Goal: Contribute content: Add original content to the website for others to see

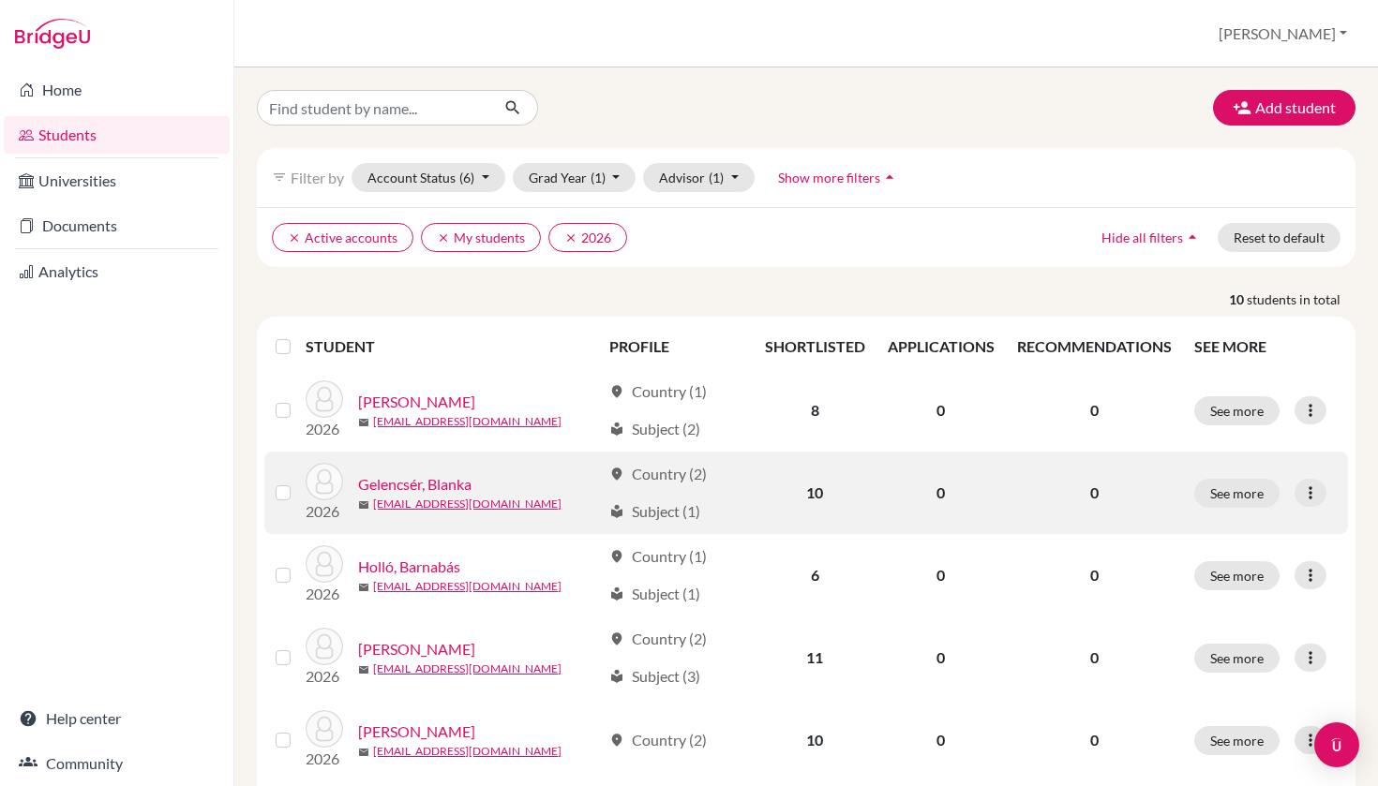
click at [425, 484] on link "Gelencsér, Blanka" at bounding box center [414, 484] width 113 height 22
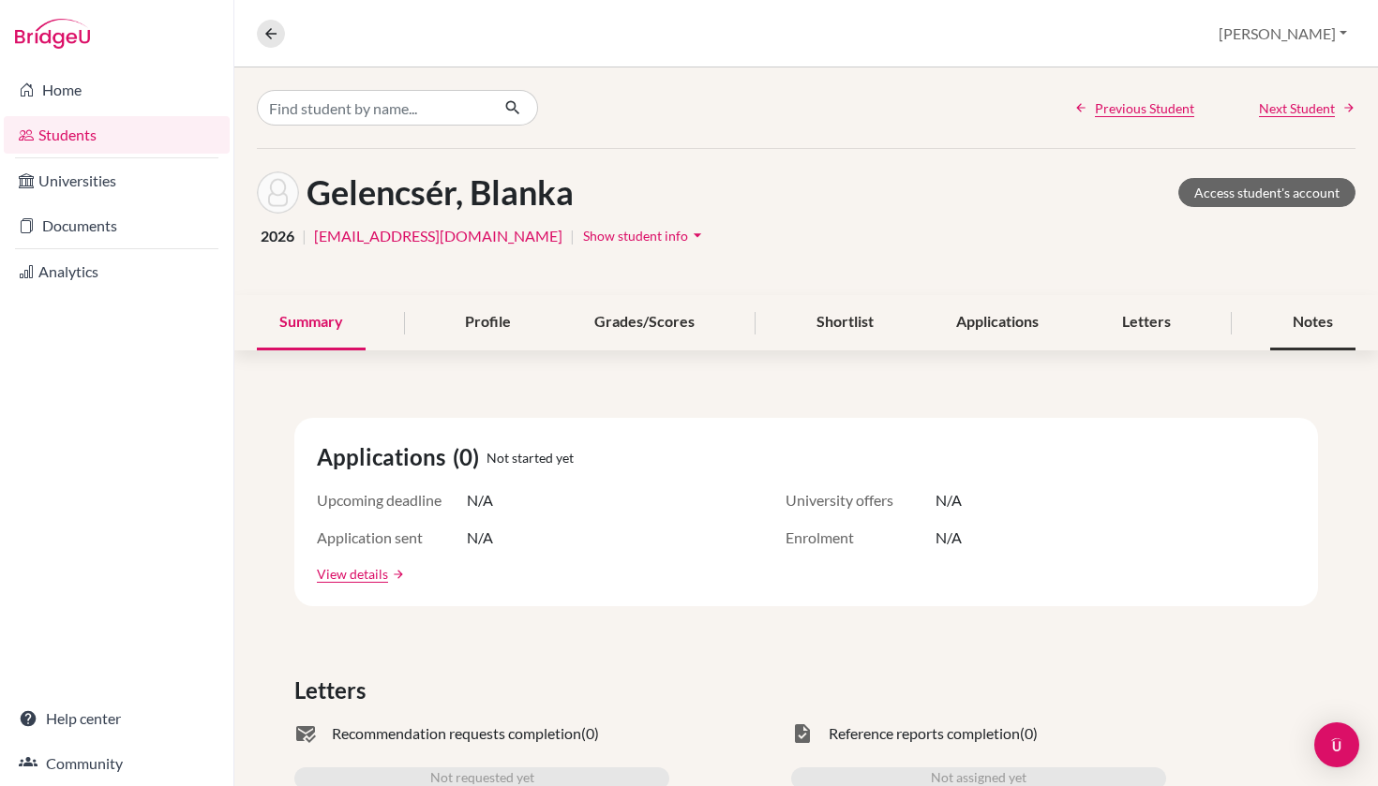
click at [1307, 330] on div "Notes" at bounding box center [1312, 322] width 85 height 55
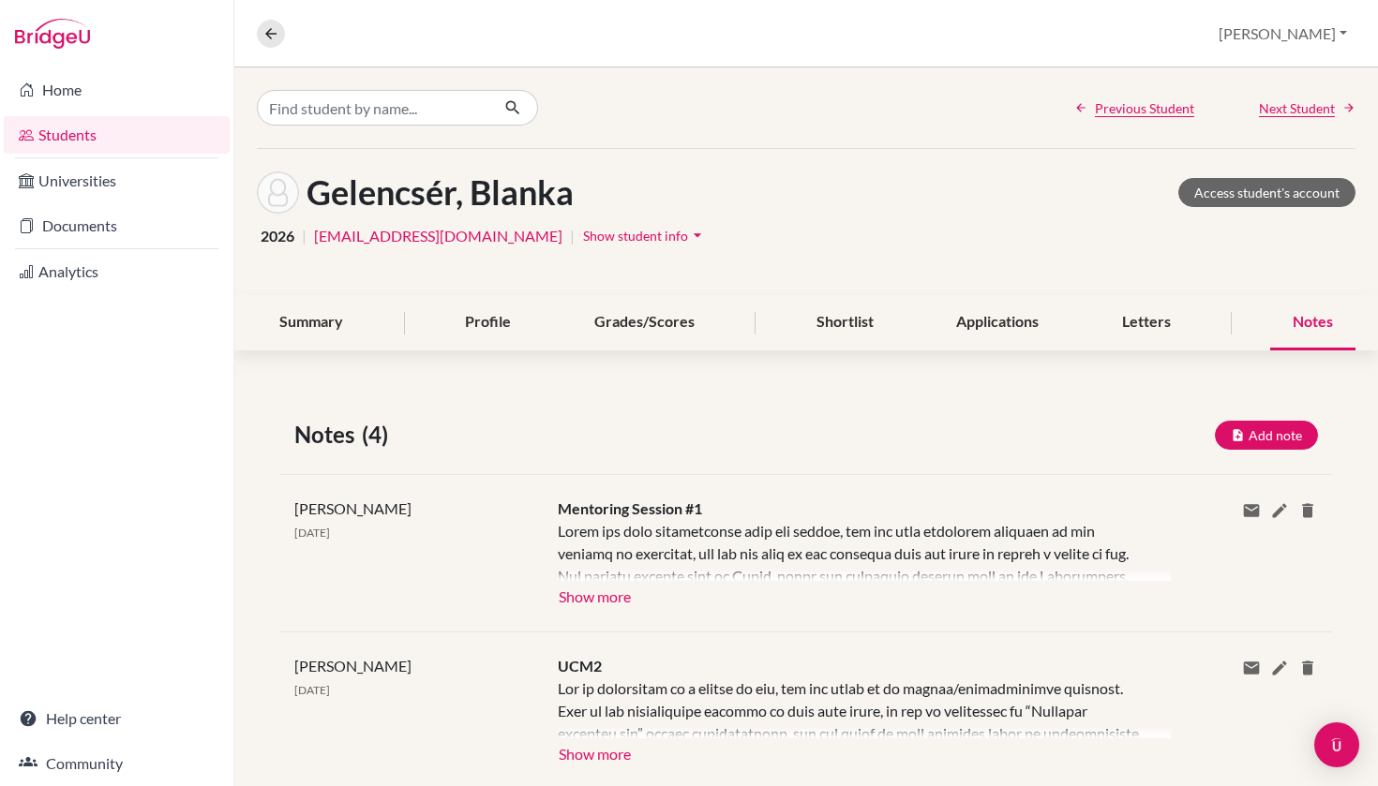
click at [610, 598] on button "Show more" at bounding box center [595, 595] width 74 height 28
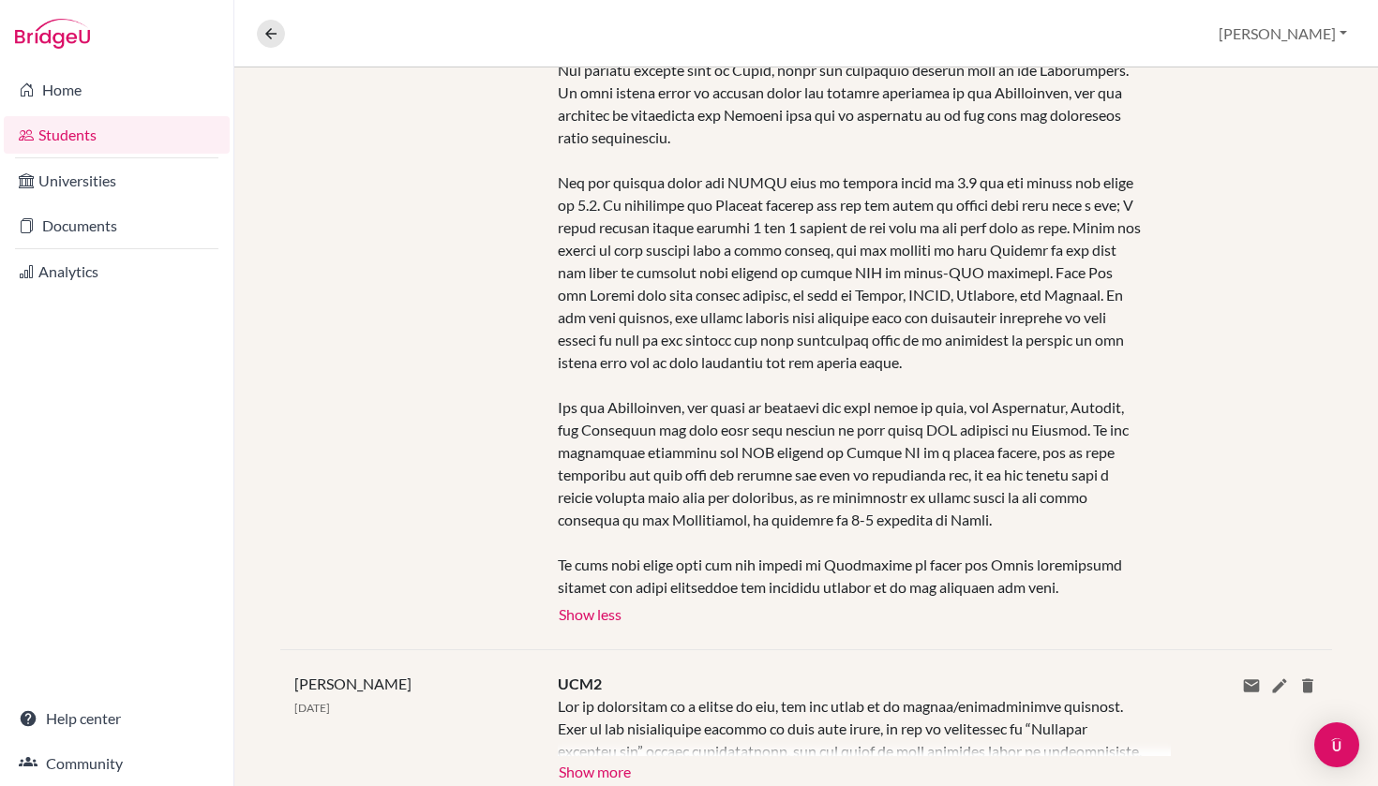
scroll to position [517, 0]
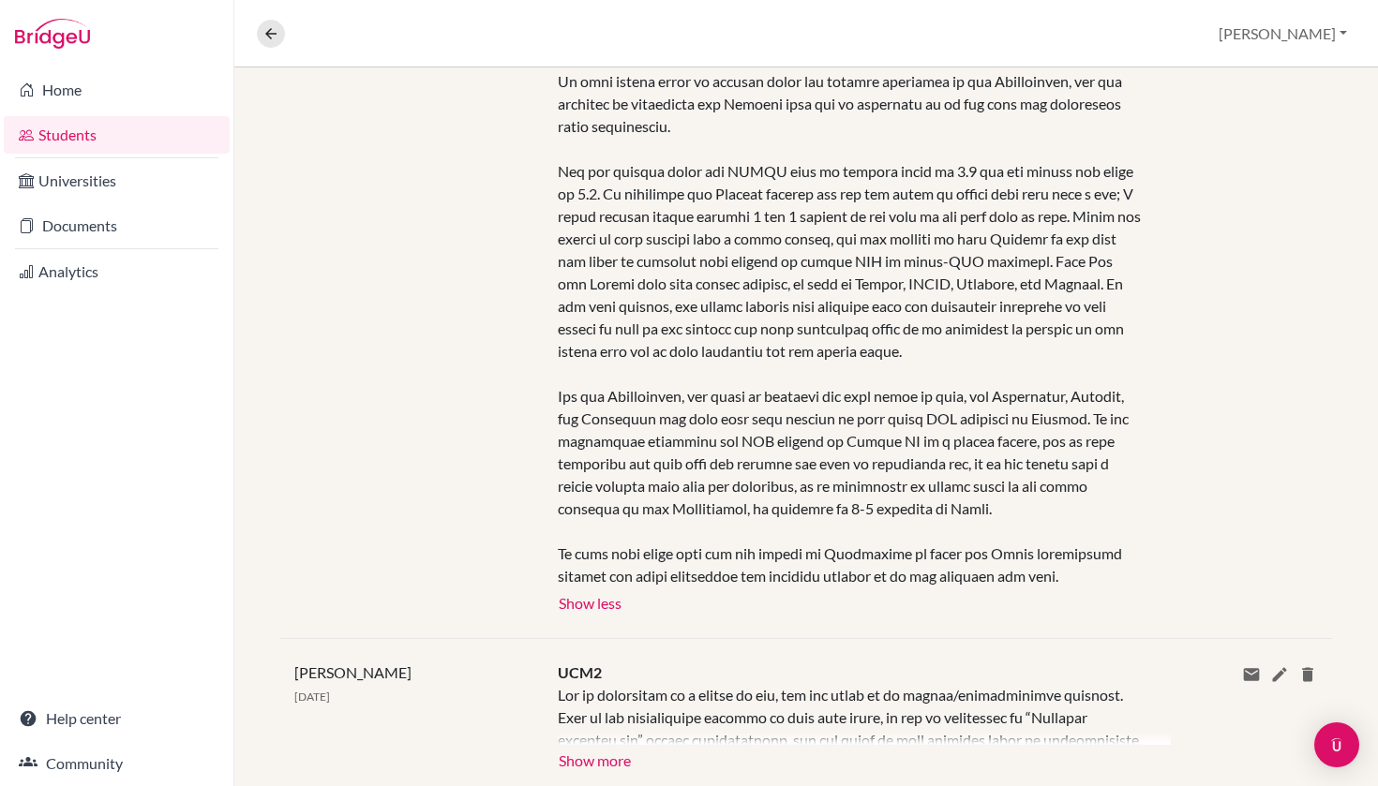
drag, startPoint x: 560, startPoint y: 530, endPoint x: 829, endPoint y: 603, distance: 278.7
click at [829, 603] on div "Mentoring Session #1 Show more Show less" at bounding box center [851, 297] width 614 height 635
copy div "Since our last conversation over the summer, she has done extensive research on…"
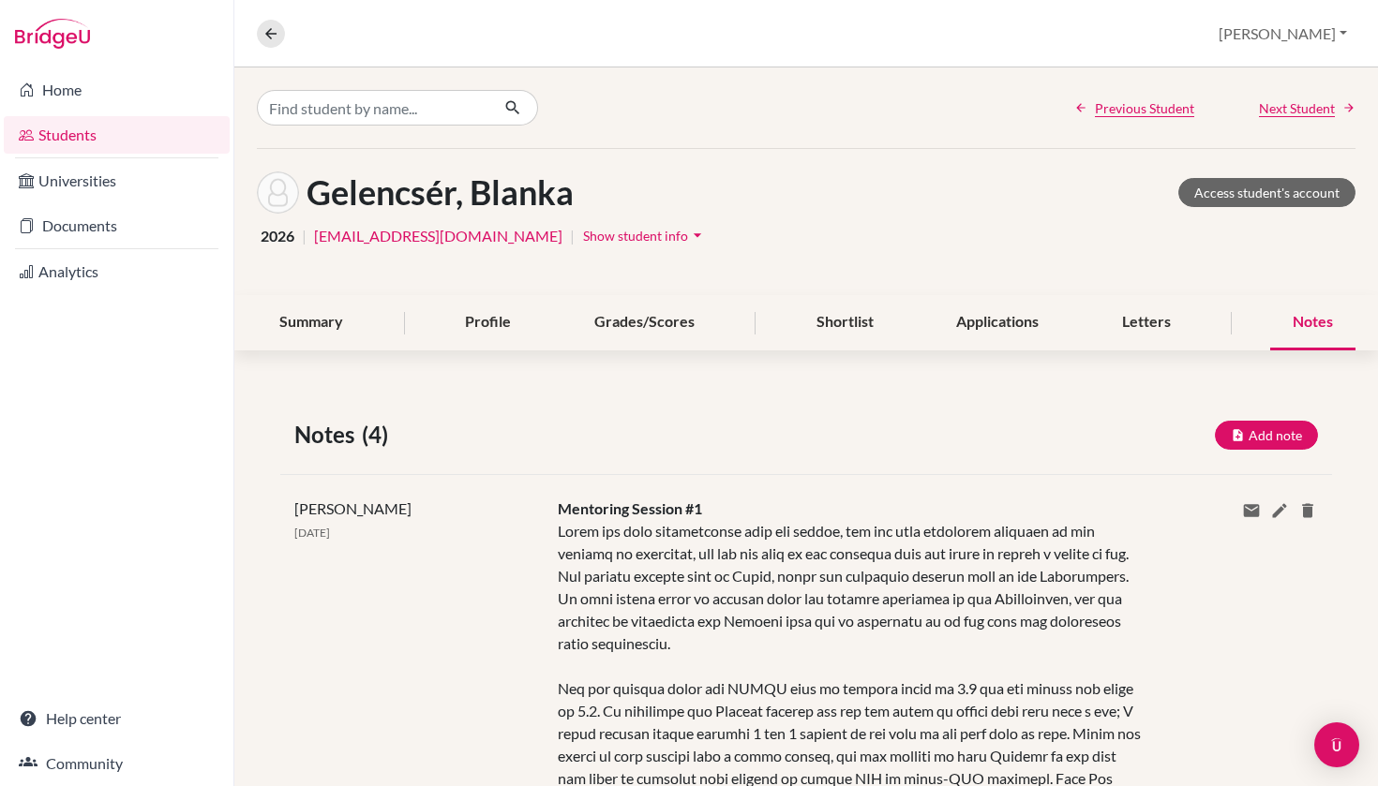
scroll to position [0, 0]
click at [137, 141] on link "Students" at bounding box center [117, 134] width 226 height 37
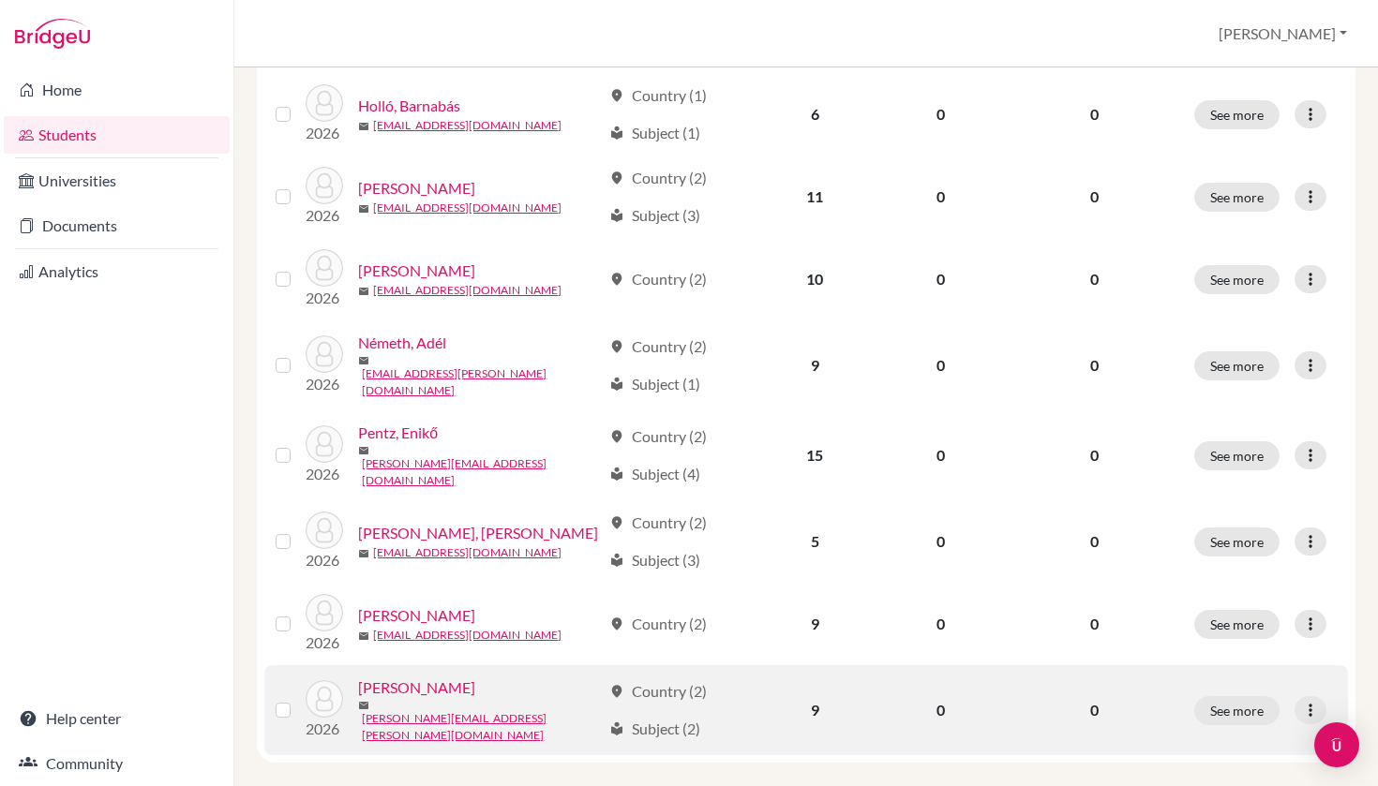
scroll to position [460, 0]
click at [416, 685] on link "[PERSON_NAME]" at bounding box center [416, 689] width 117 height 22
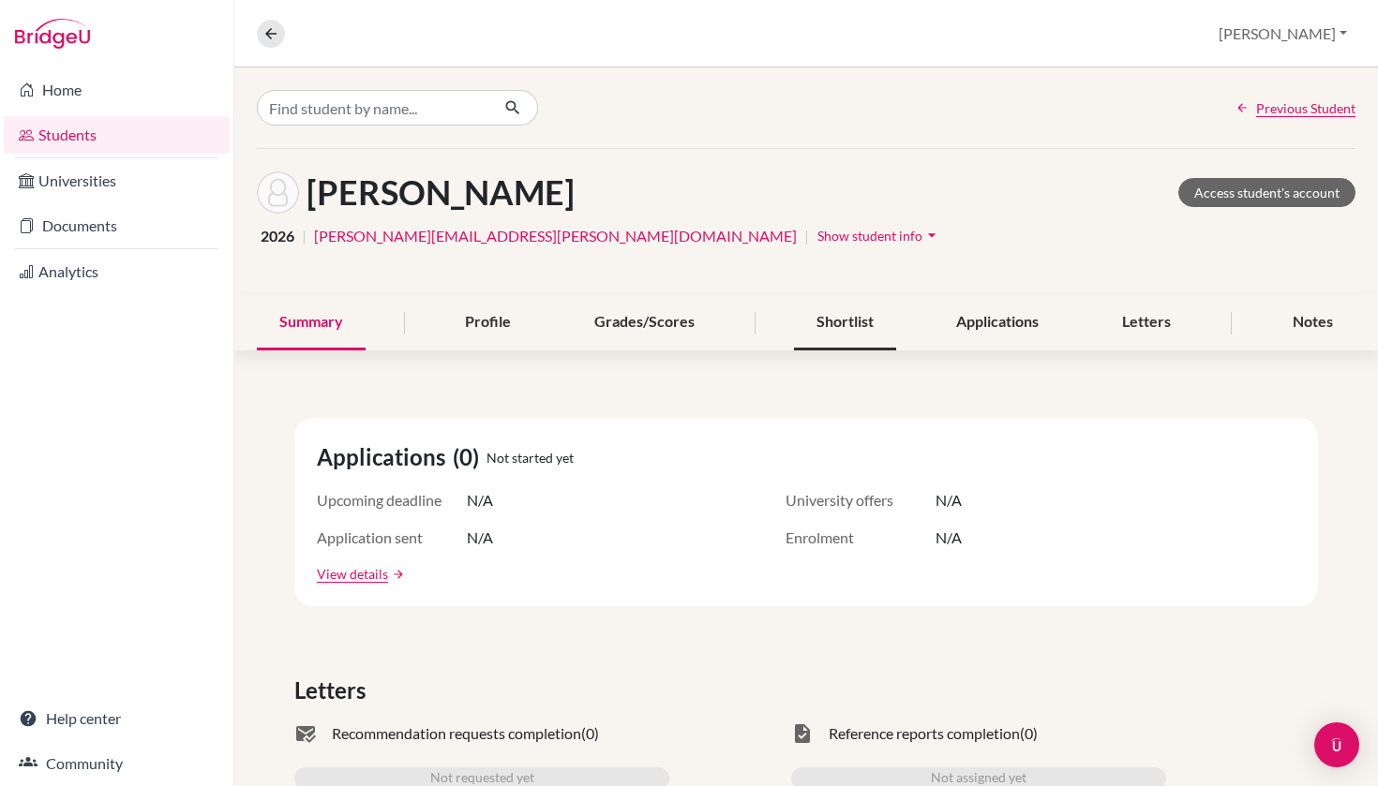
click at [843, 327] on div "Shortlist" at bounding box center [845, 322] width 102 height 55
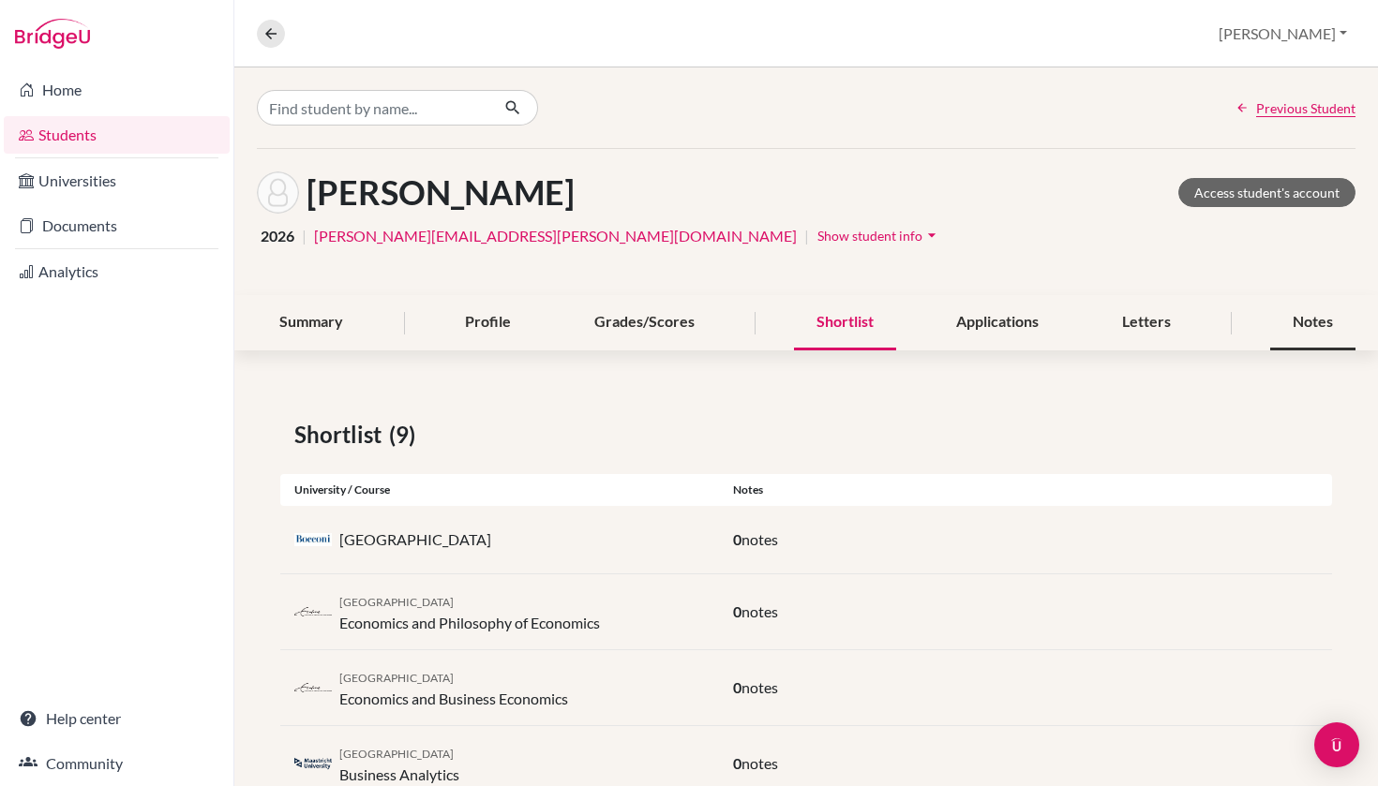
click at [1332, 323] on div "Notes" at bounding box center [1312, 322] width 85 height 55
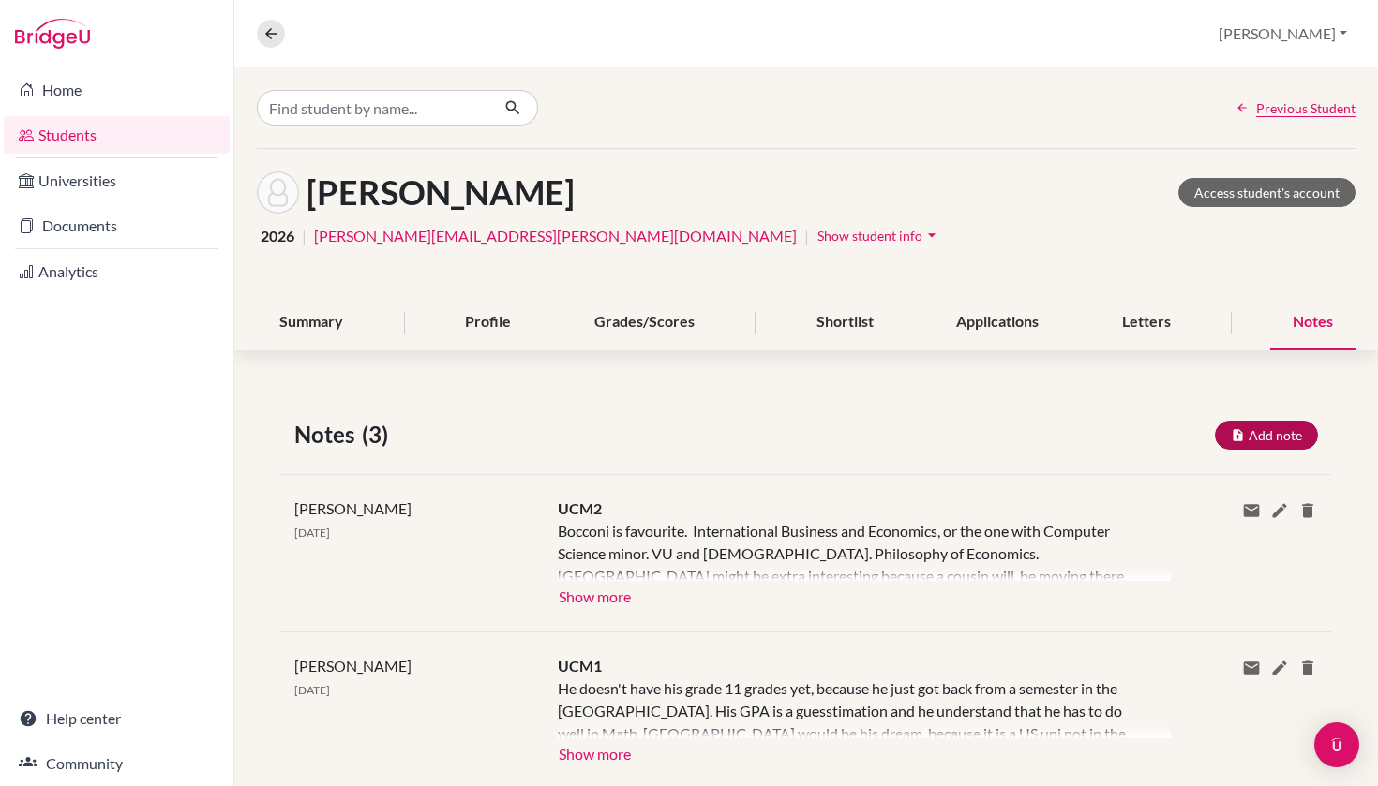
click at [1269, 422] on button "Add note" at bounding box center [1266, 435] width 103 height 29
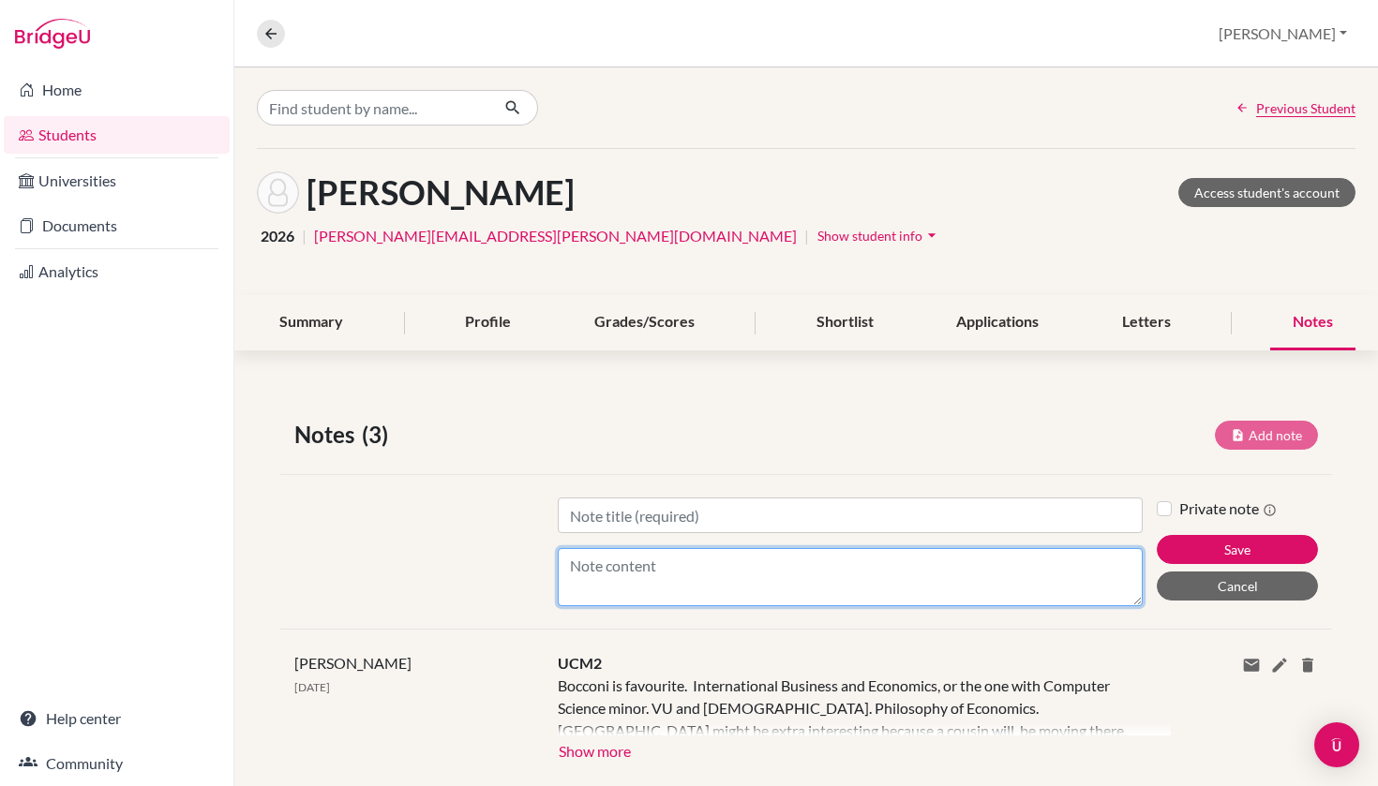
click at [756, 564] on textarea "Content" at bounding box center [851, 577] width 586 height 58
paste textarea "Zeno is interested in entrepreneurship and wants to study Economics with an Int…"
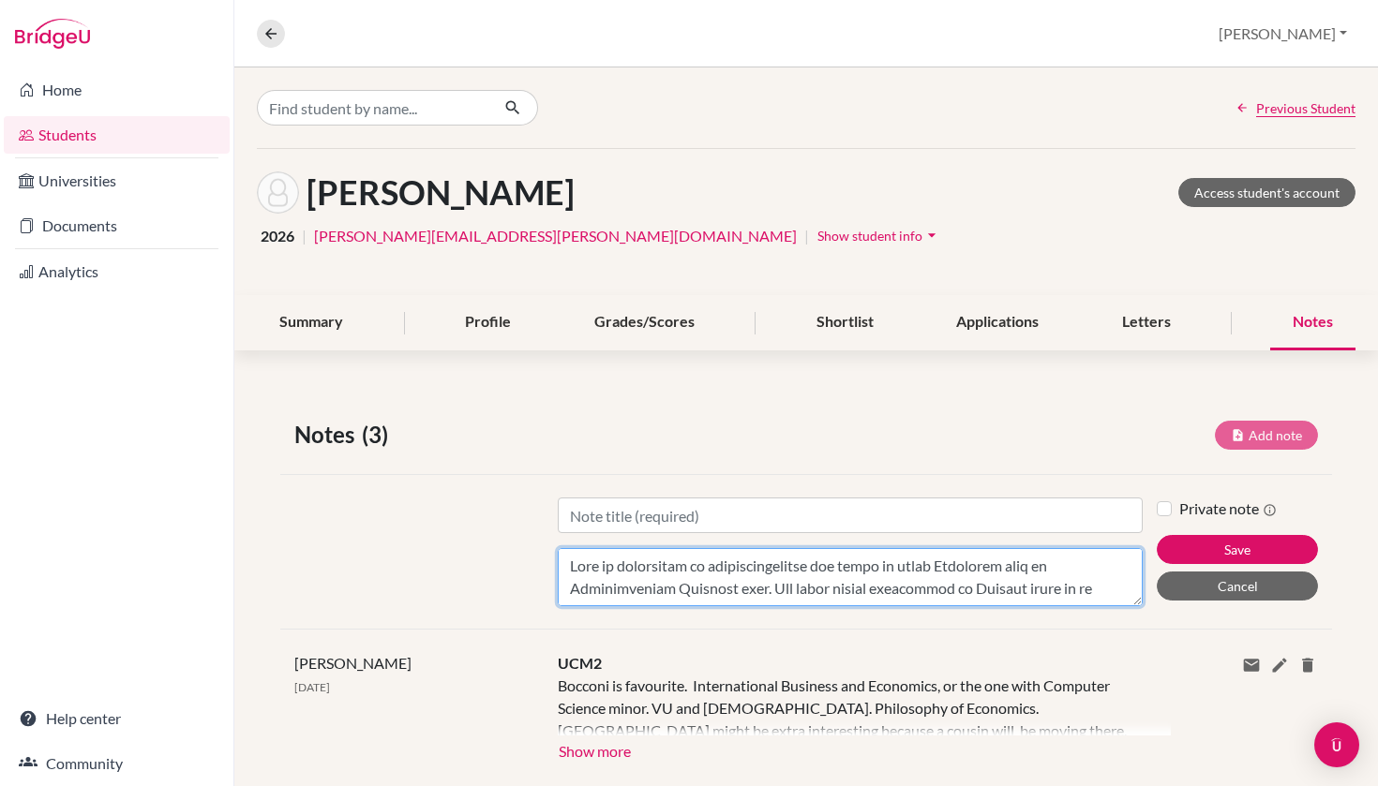
scroll to position [517, 0]
type textarea "Zeno is interested in entrepreneurship and wants to study Economics with an Int…"
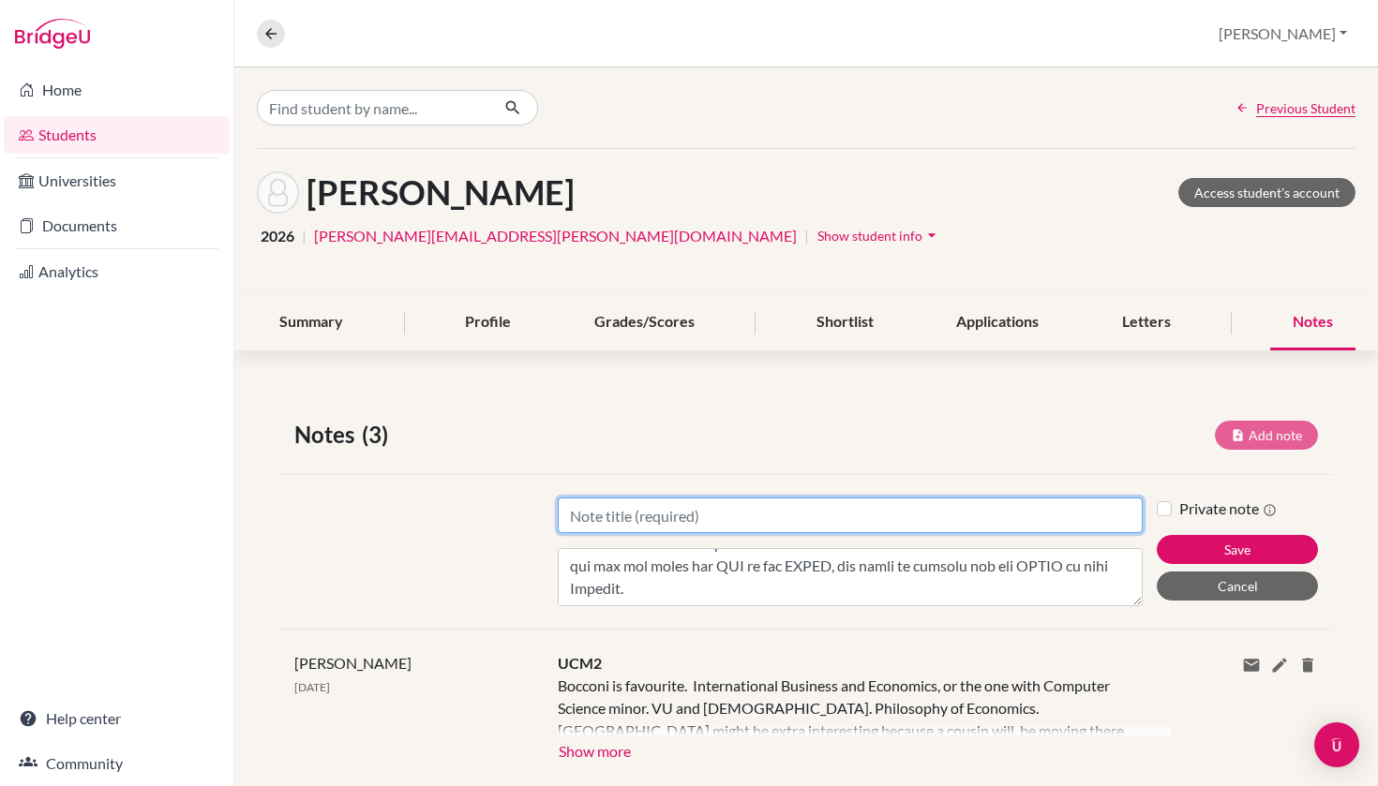
click at [722, 524] on input "Title" at bounding box center [851, 516] width 586 height 36
type input "Mentoring Session #1"
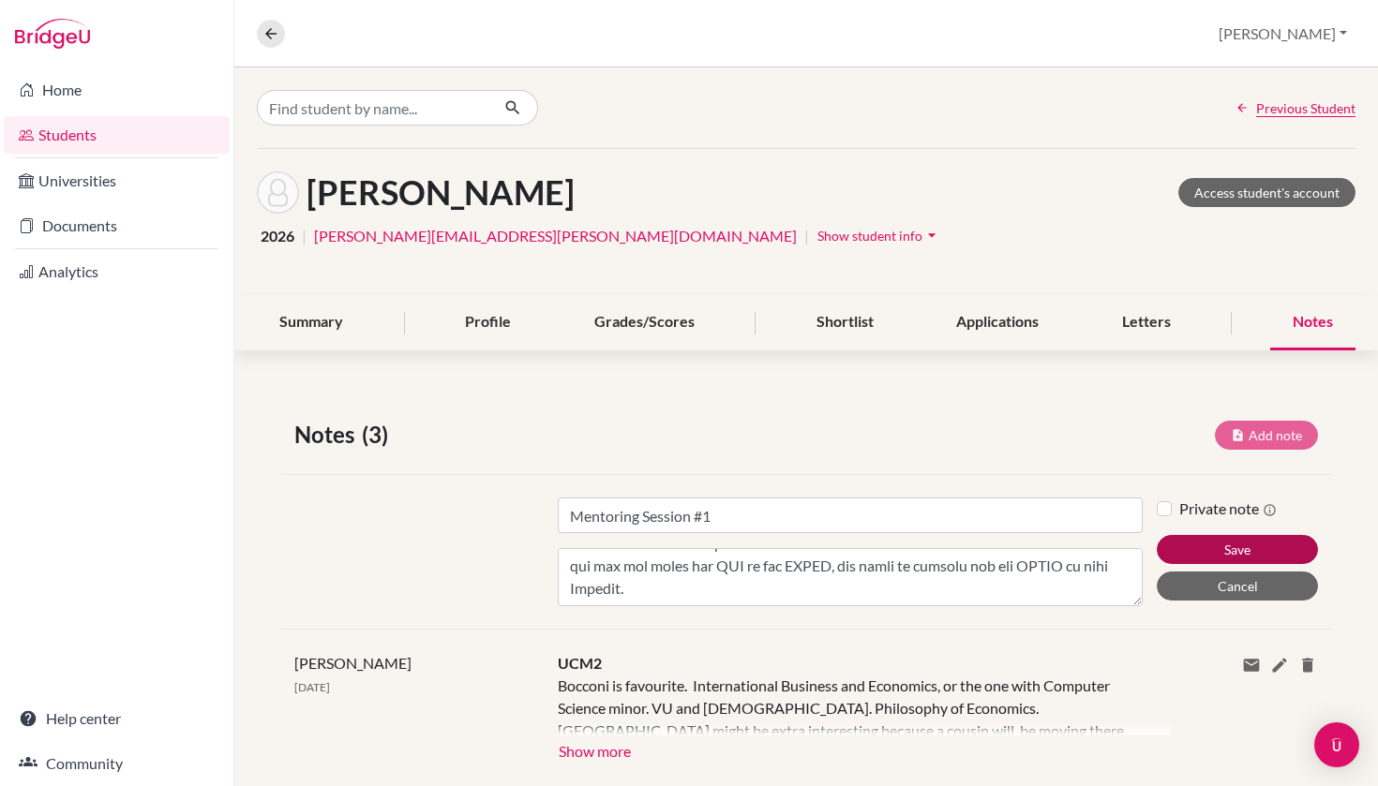
click at [1188, 555] on button "Save" at bounding box center [1237, 549] width 161 height 29
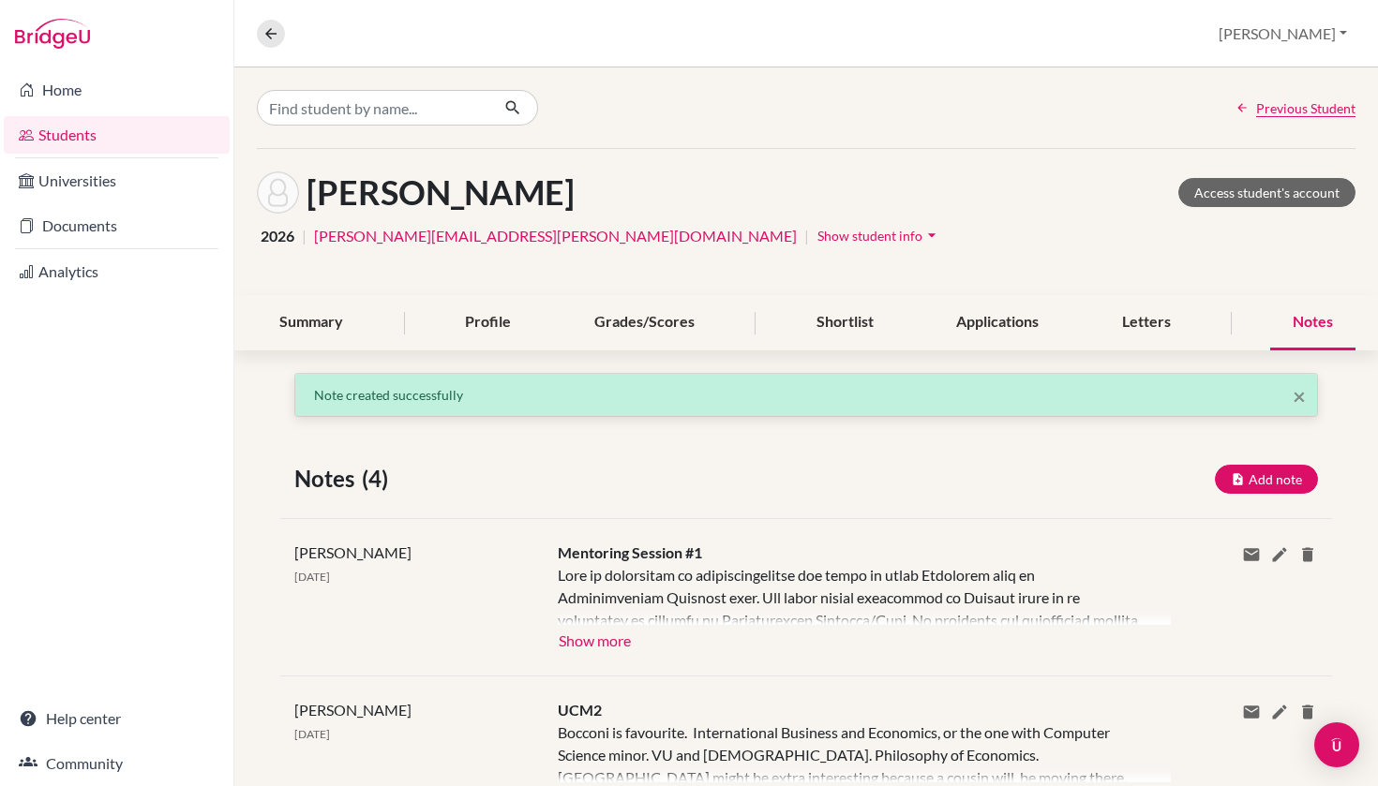
click at [621, 641] on button "Show more" at bounding box center [595, 639] width 74 height 28
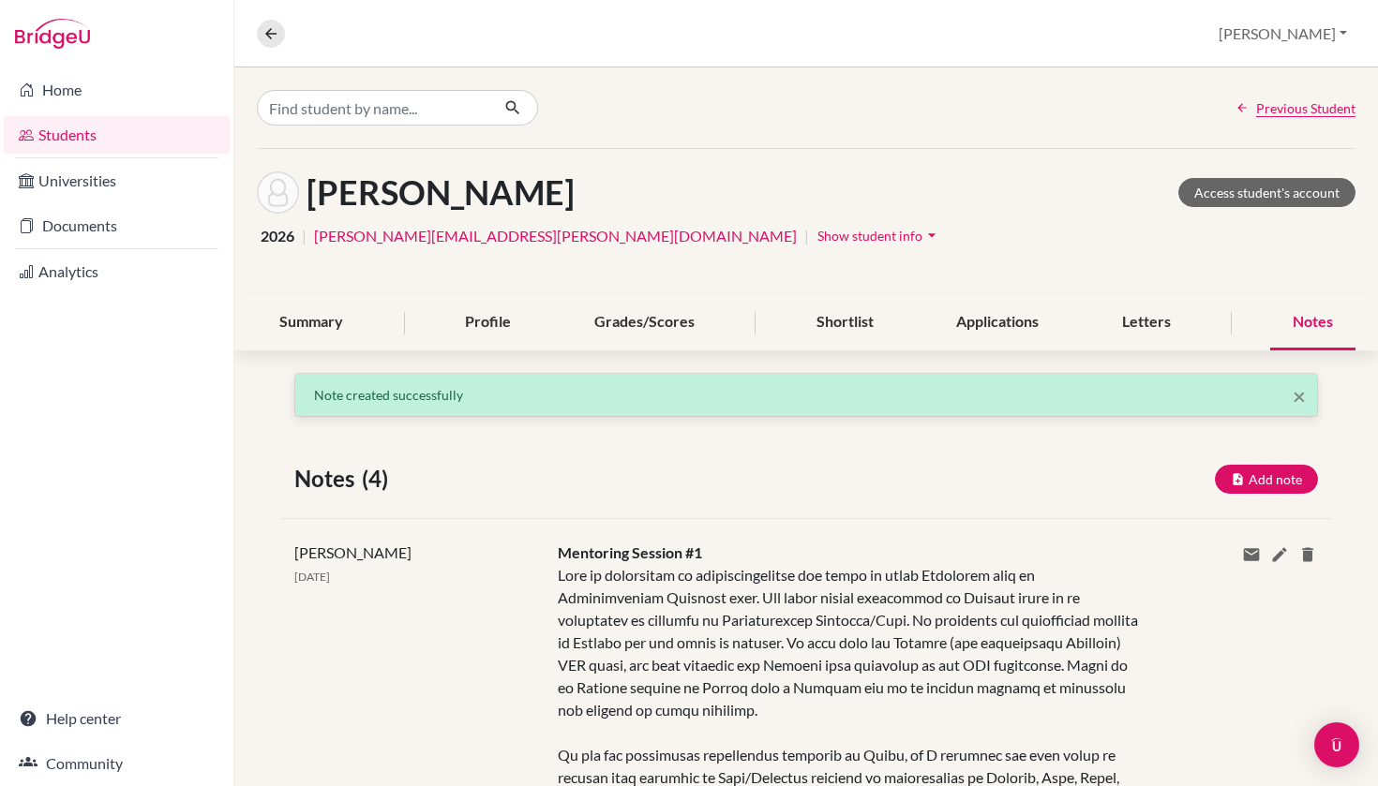
scroll to position [0, 0]
click at [124, 126] on link "Students" at bounding box center [117, 134] width 226 height 37
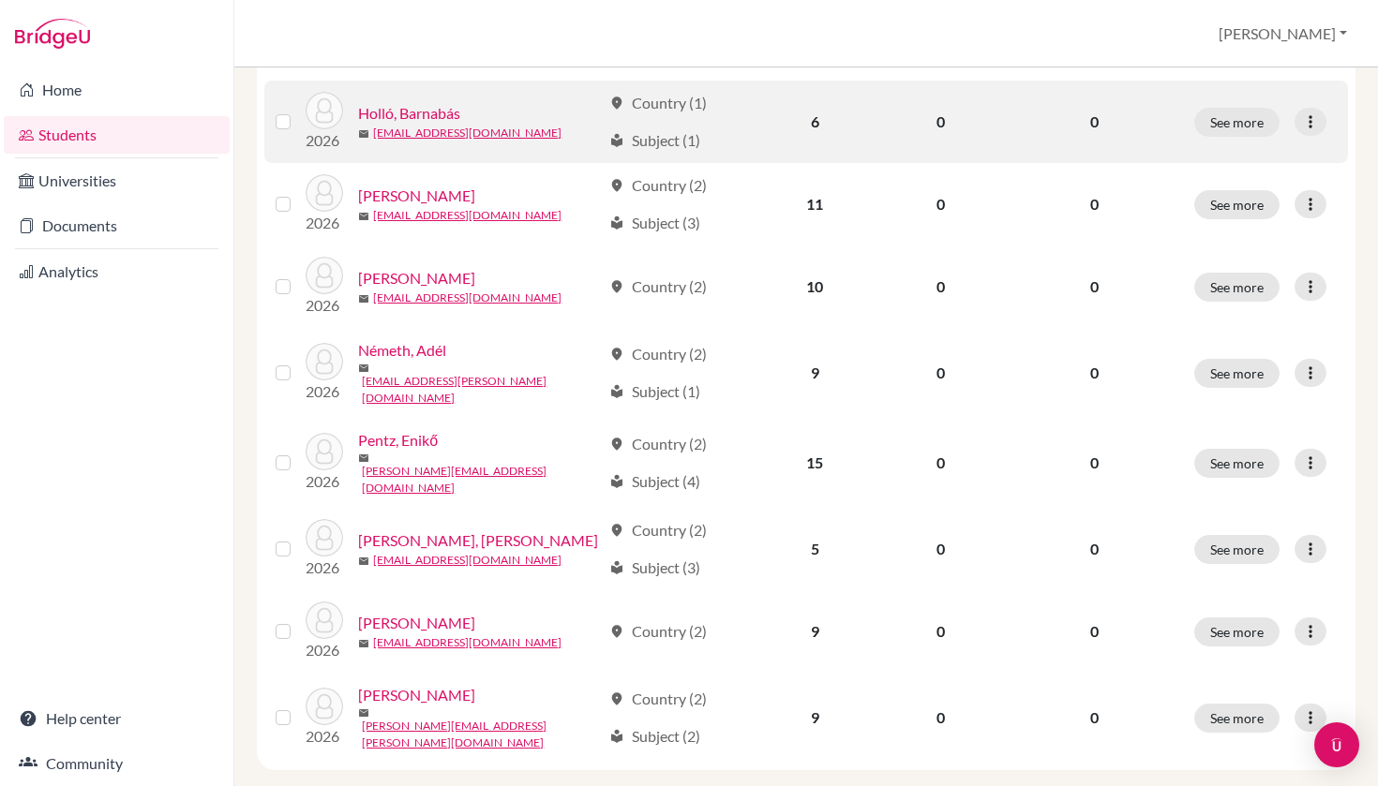
scroll to position [460, 0]
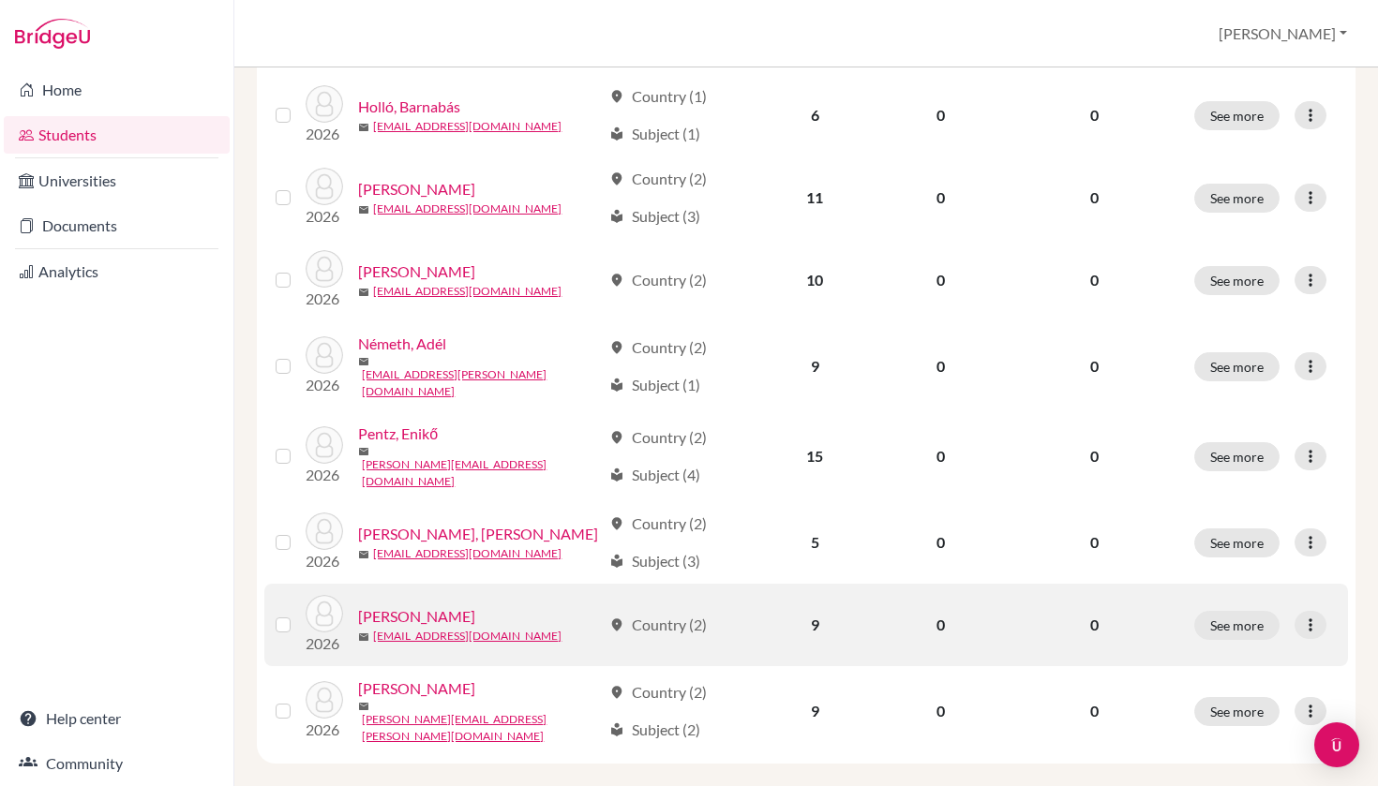
click at [418, 605] on link "[PERSON_NAME]" at bounding box center [416, 616] width 117 height 22
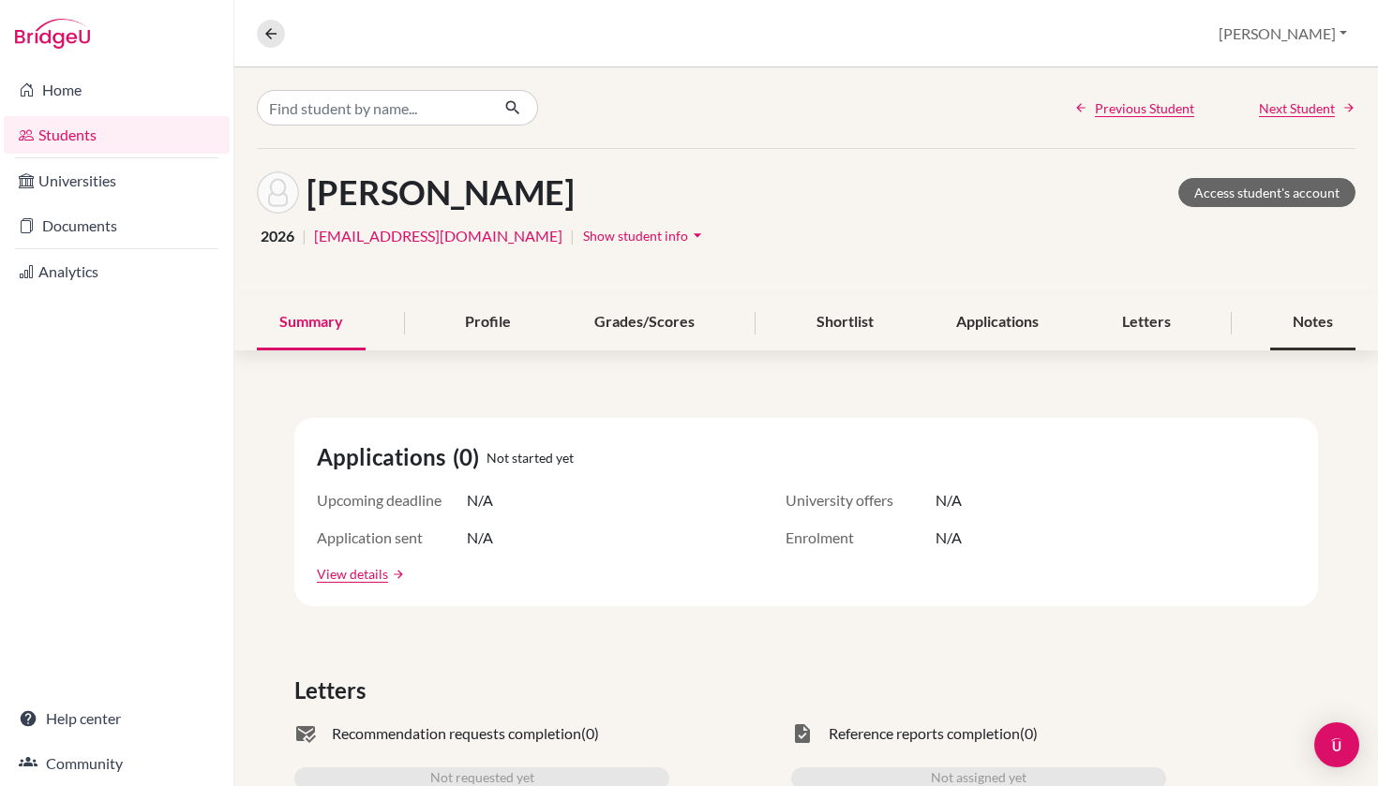
click at [1321, 318] on div "Notes" at bounding box center [1312, 322] width 85 height 55
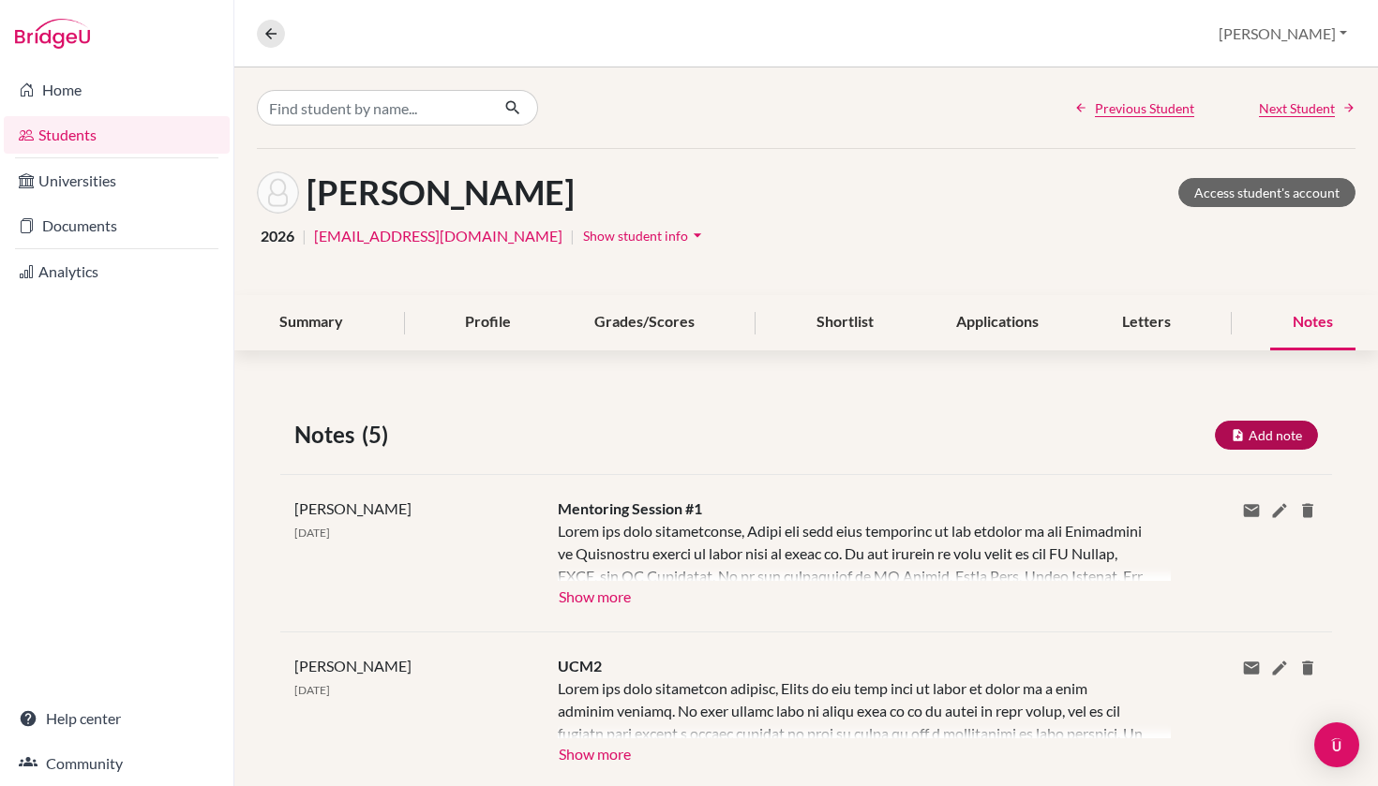
click at [1235, 422] on button "Add note" at bounding box center [1266, 435] width 103 height 29
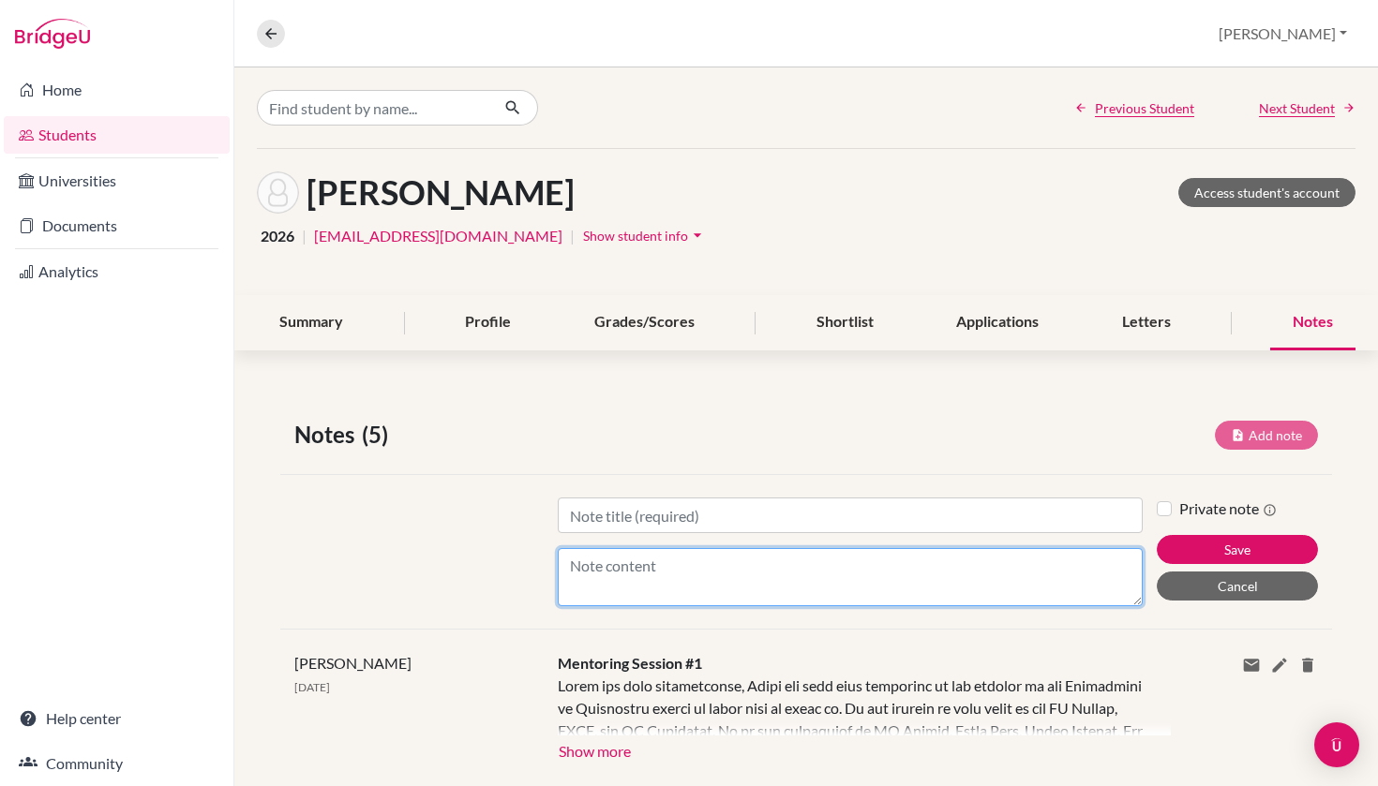
click at [613, 563] on textarea "Content" at bounding box center [851, 577] width 586 height 58
paste textarea "We reviewed the progress he has made on his Common App tab; he has completed mo…"
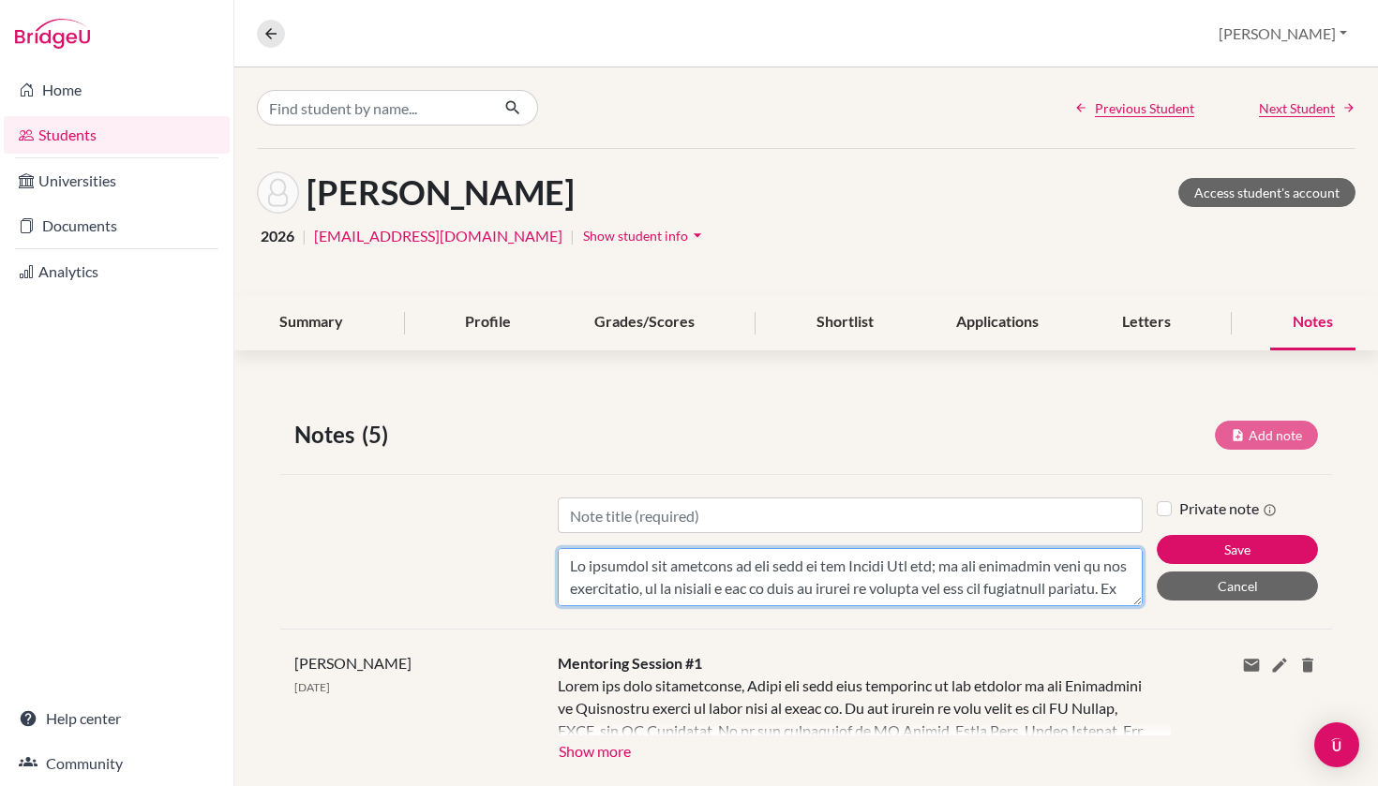
scroll to position [517, 0]
type textarea "We reviewed the progress he has made on his Common App tab; he has completed mo…"
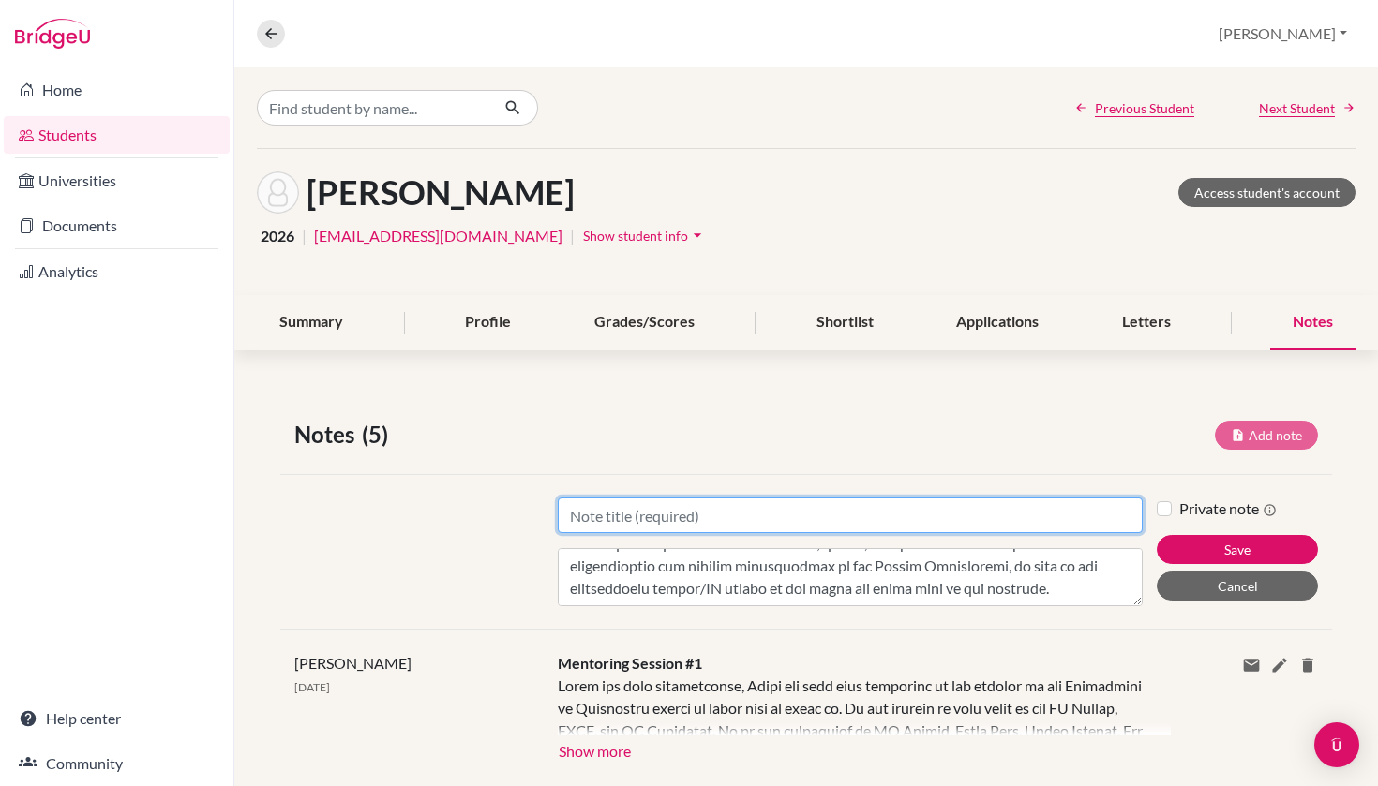
click at [629, 515] on input "Title" at bounding box center [851, 516] width 586 height 36
type input "Mentoring Session #2"
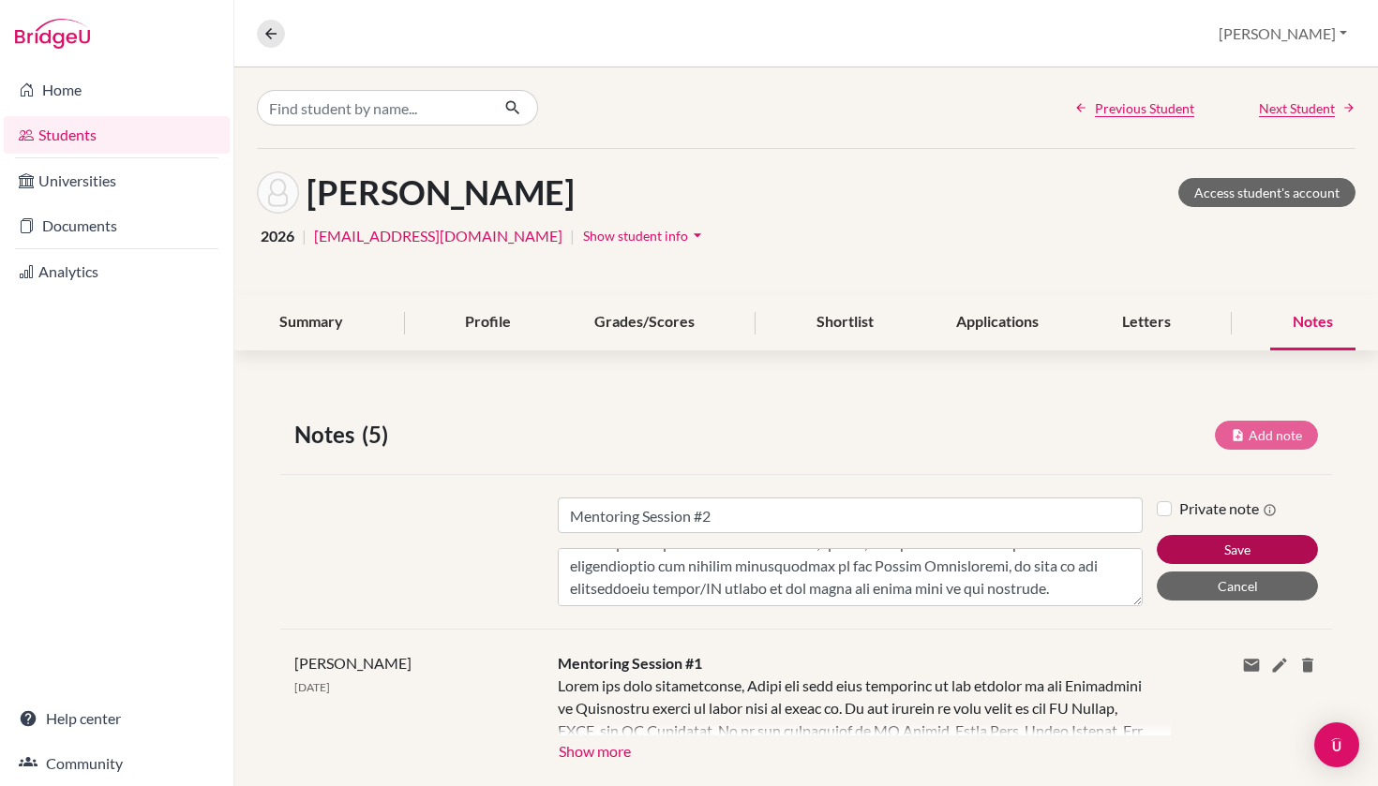
click at [1180, 545] on button "Save" at bounding box center [1237, 549] width 161 height 29
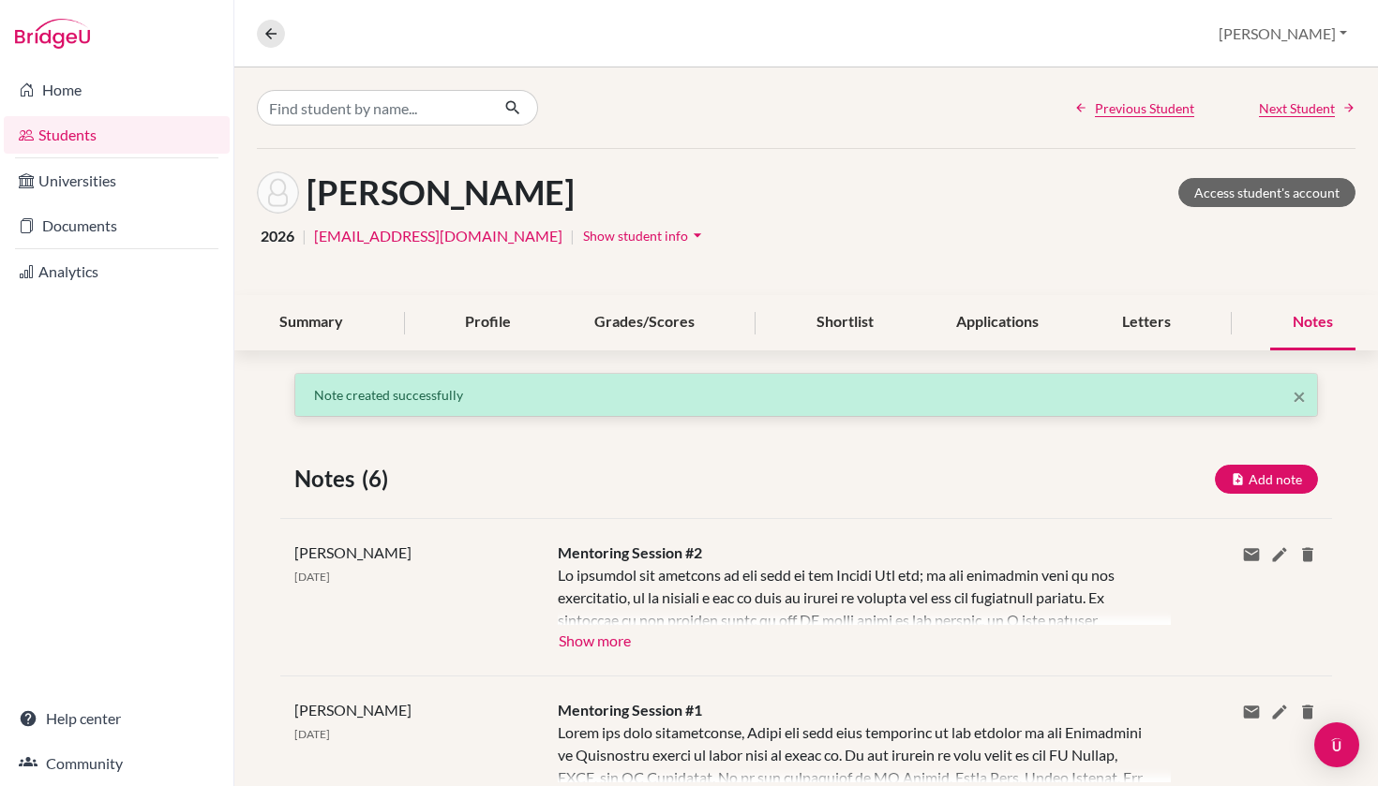
click at [597, 631] on button "Show more" at bounding box center [595, 639] width 74 height 28
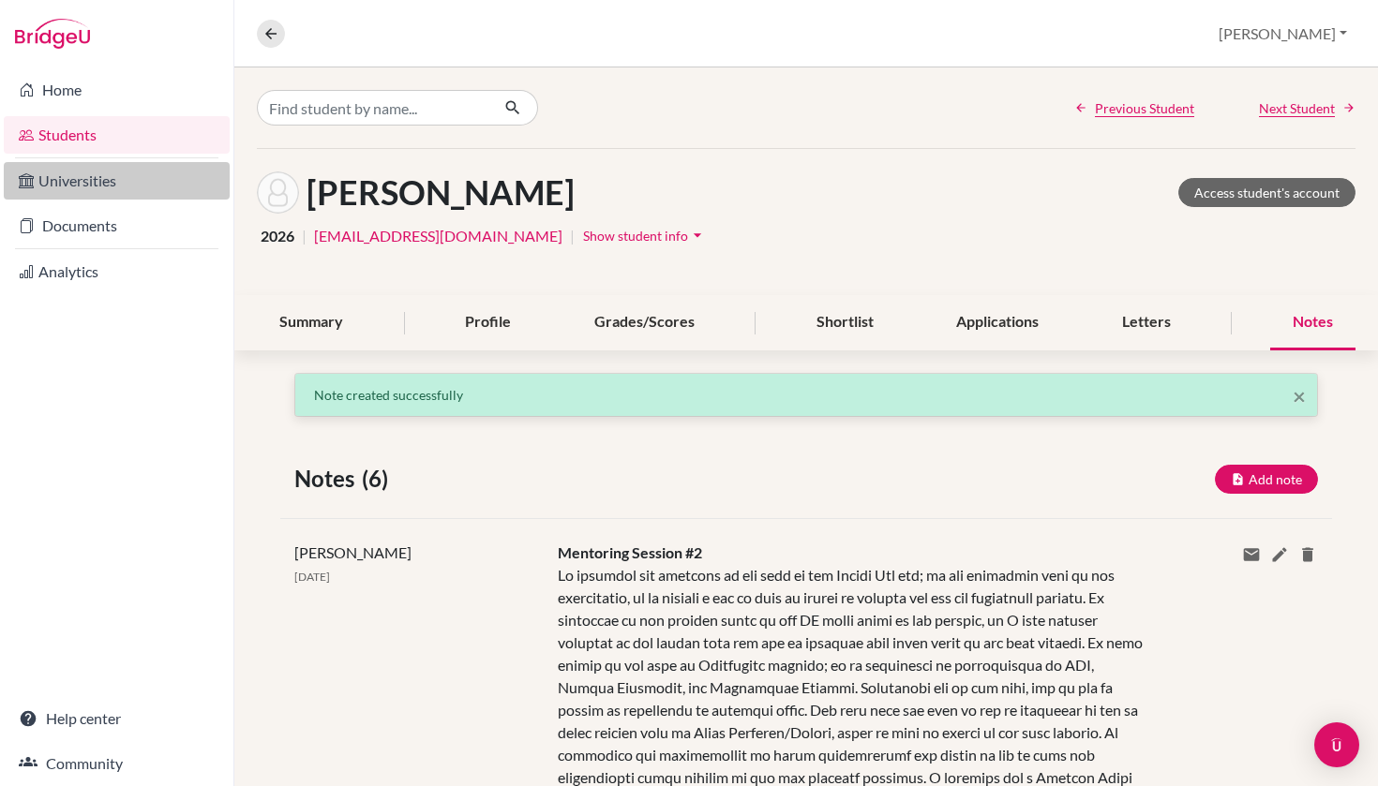
scroll to position [0, 0]
click at [66, 133] on link "Students" at bounding box center [117, 134] width 226 height 37
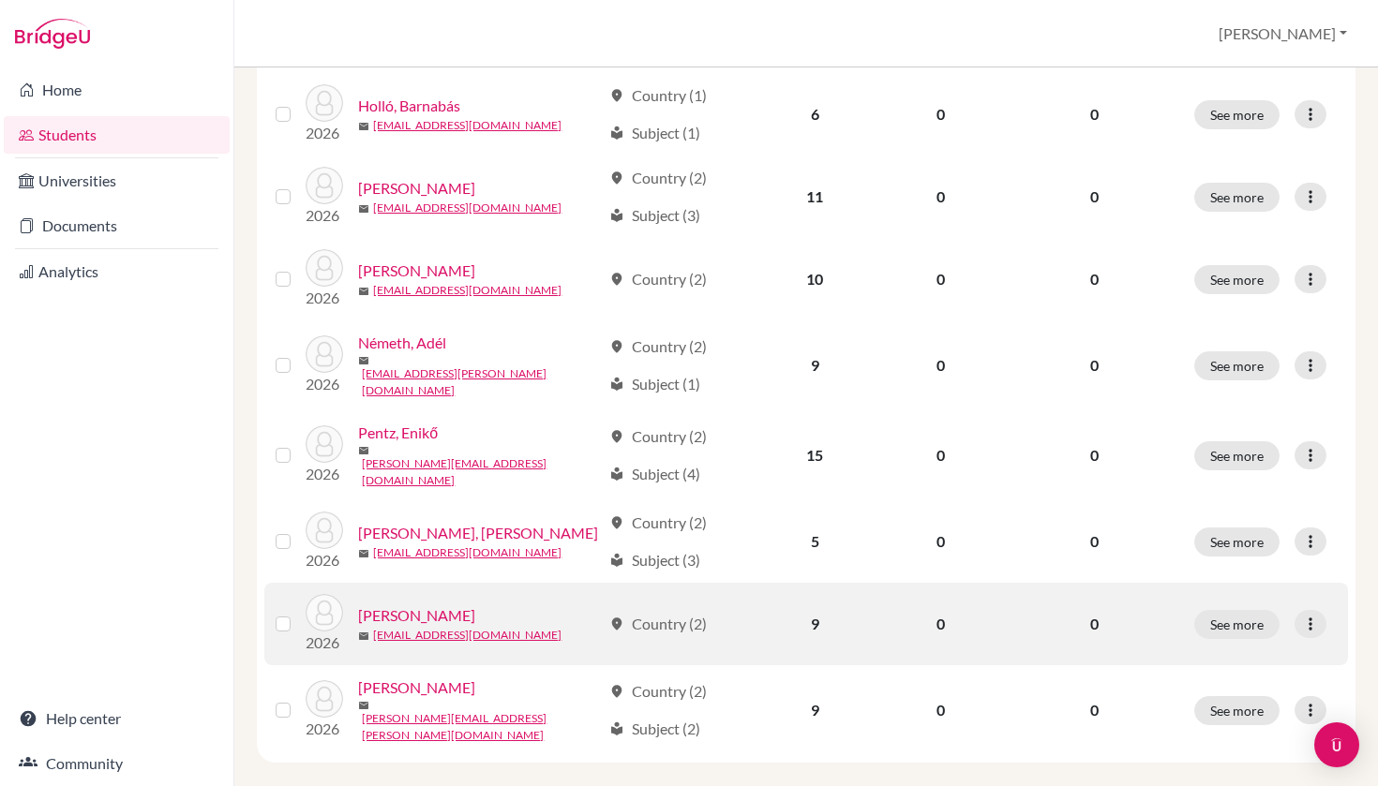
scroll to position [460, 0]
click at [475, 605] on link "[PERSON_NAME]" at bounding box center [416, 616] width 117 height 22
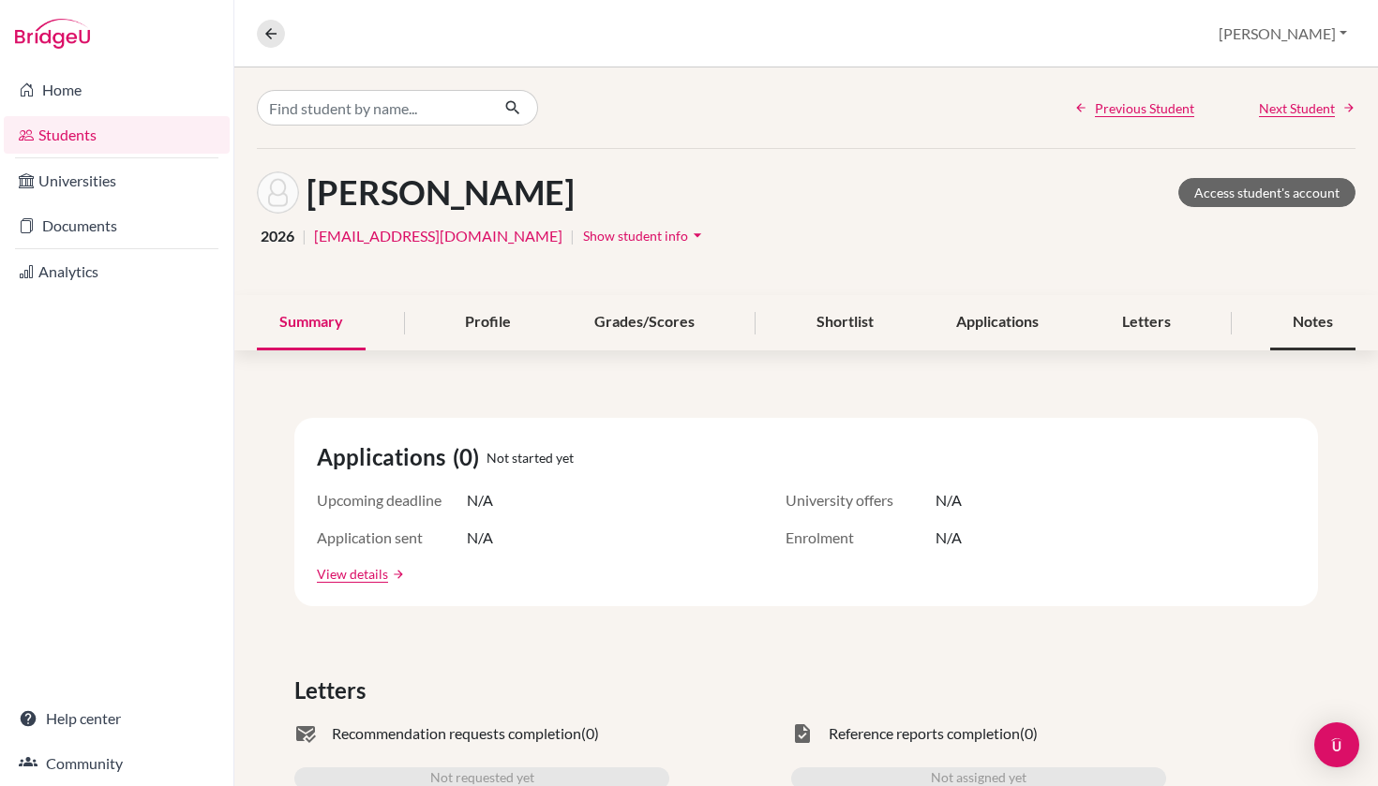
click at [1306, 314] on div "Notes" at bounding box center [1312, 322] width 85 height 55
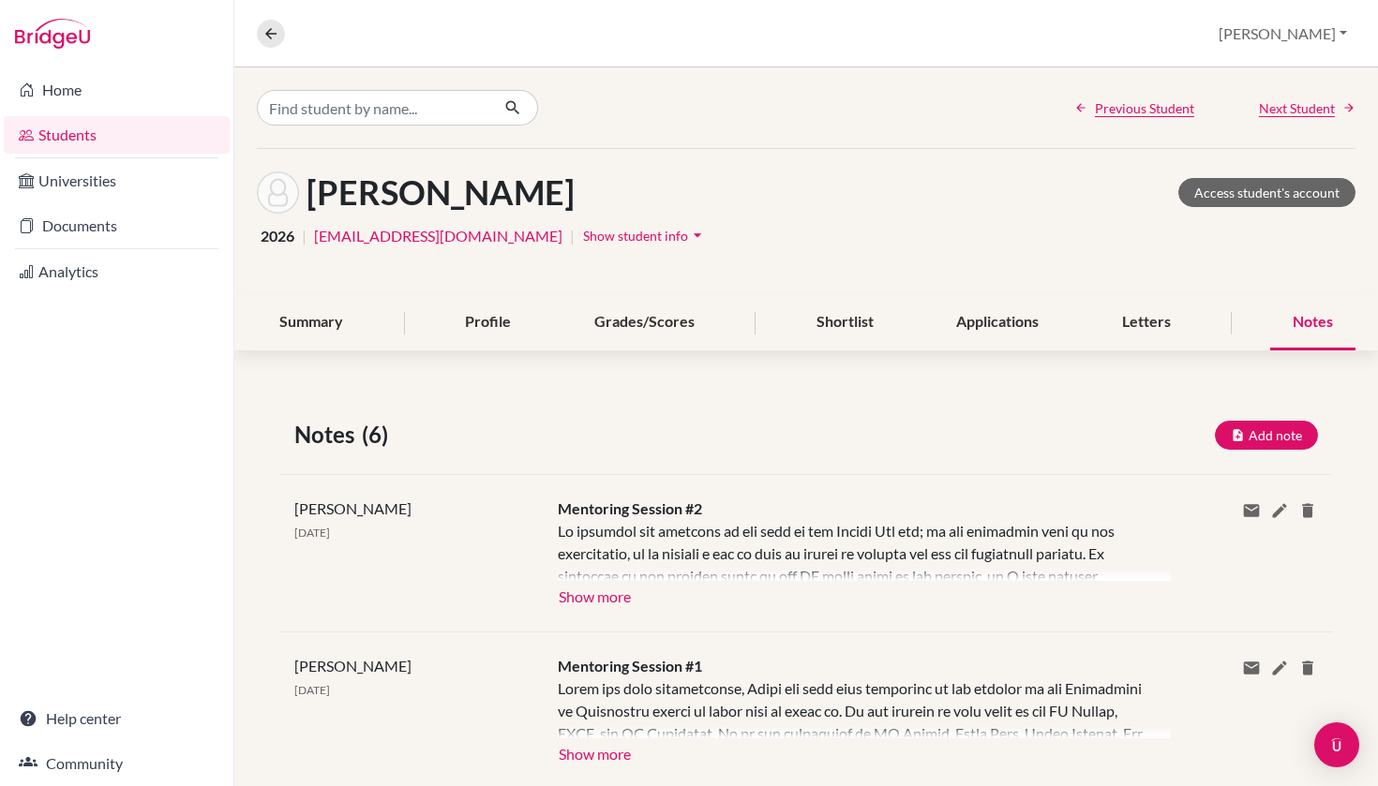
click at [146, 128] on link "Students" at bounding box center [117, 134] width 226 height 37
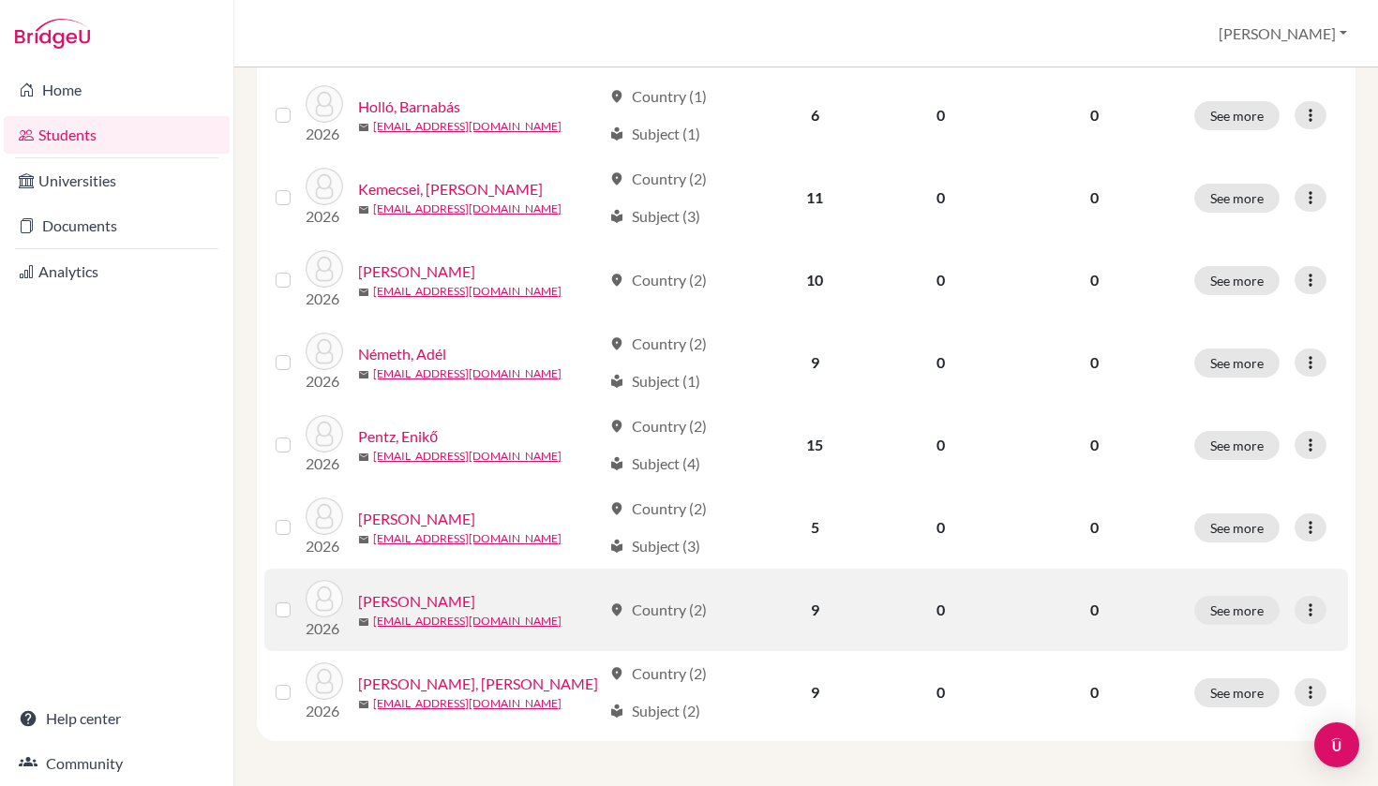
scroll to position [460, 0]
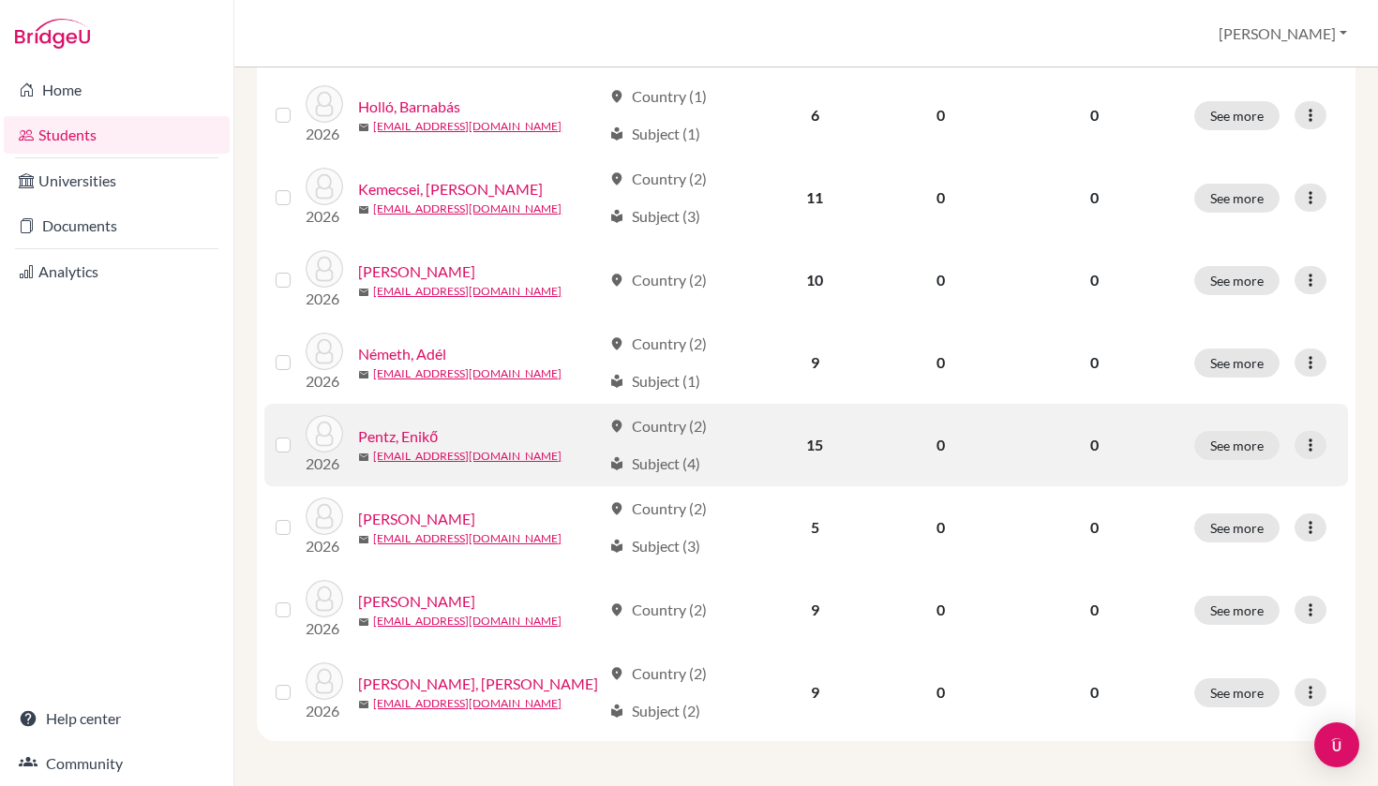
click at [412, 437] on link "Pentz, Enikő" at bounding box center [398, 437] width 80 height 22
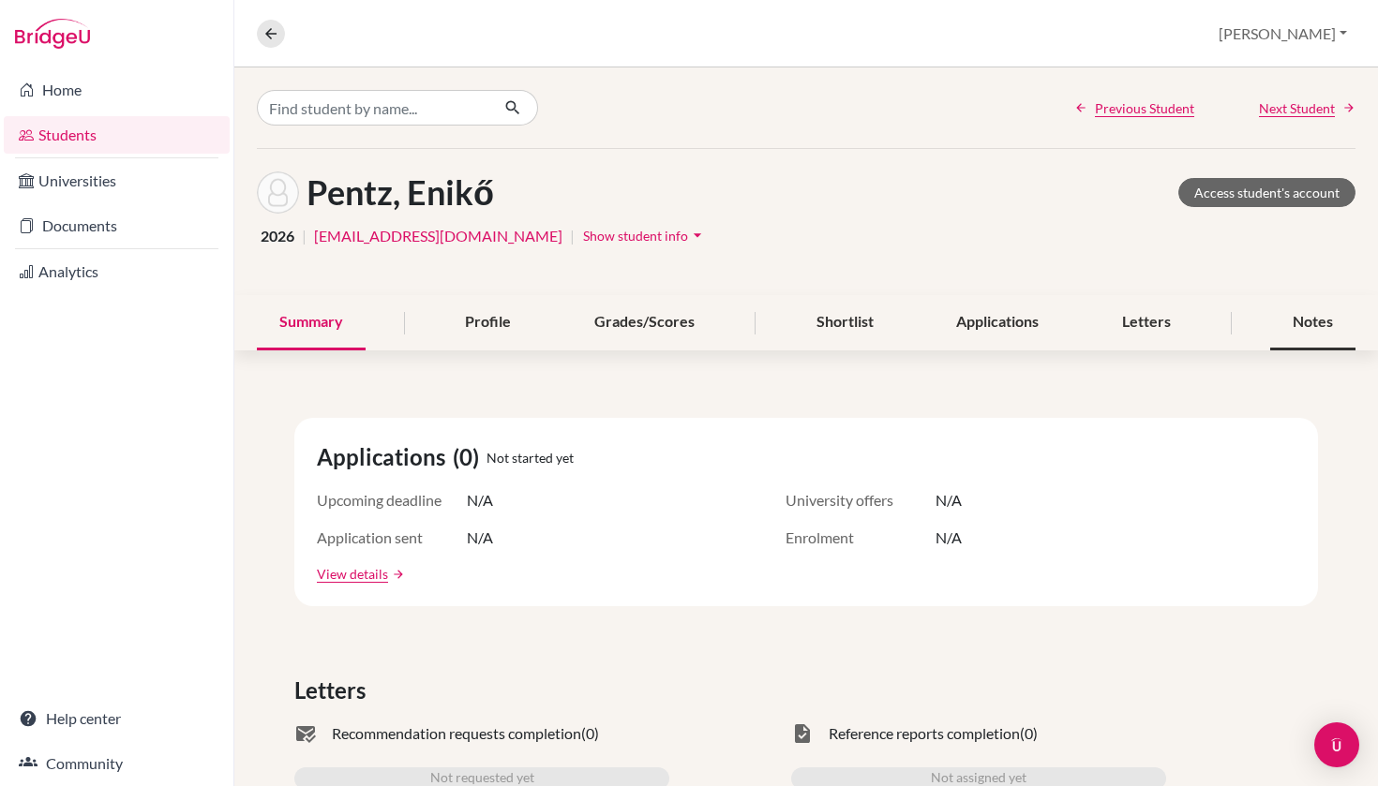
click at [1299, 323] on div "Notes" at bounding box center [1312, 322] width 85 height 55
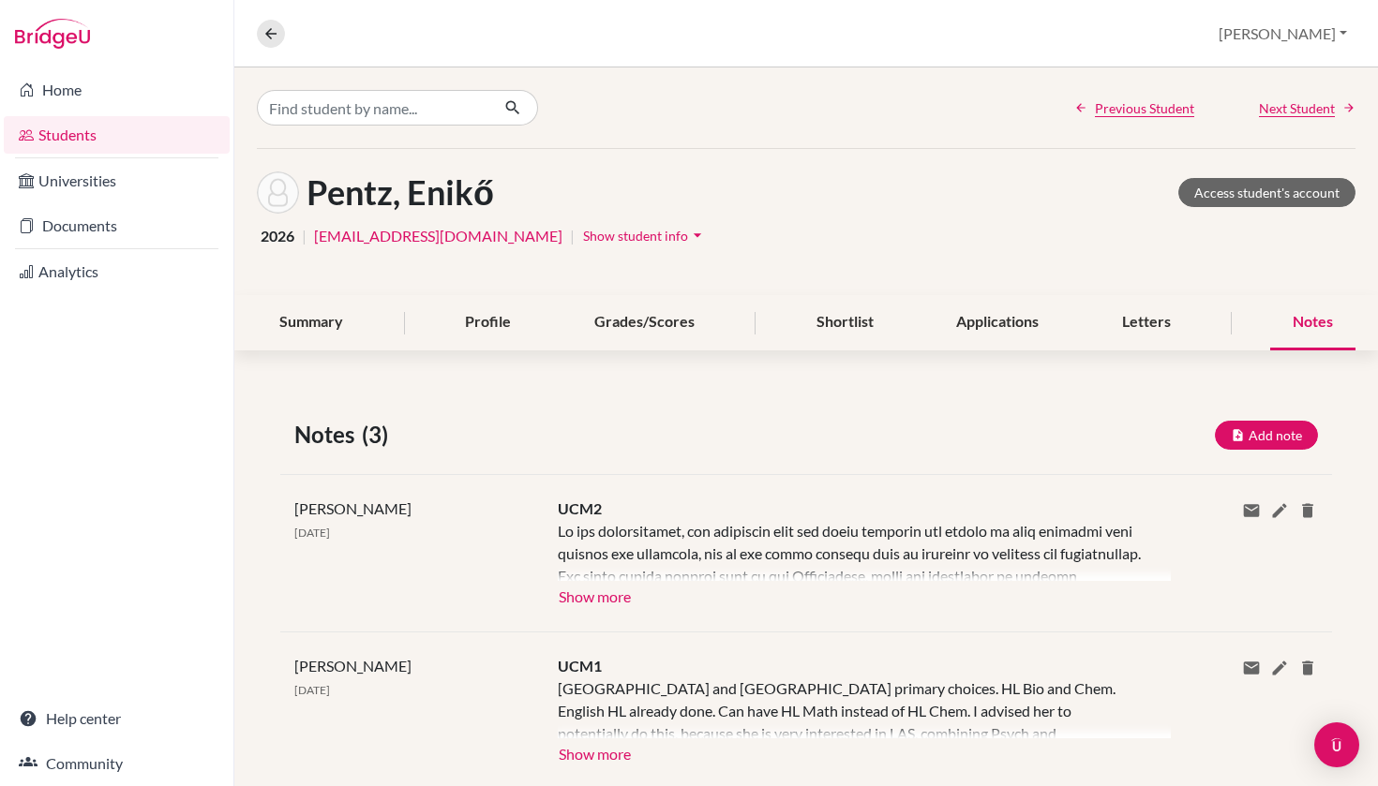
click at [562, 589] on button "Show more" at bounding box center [595, 595] width 74 height 28
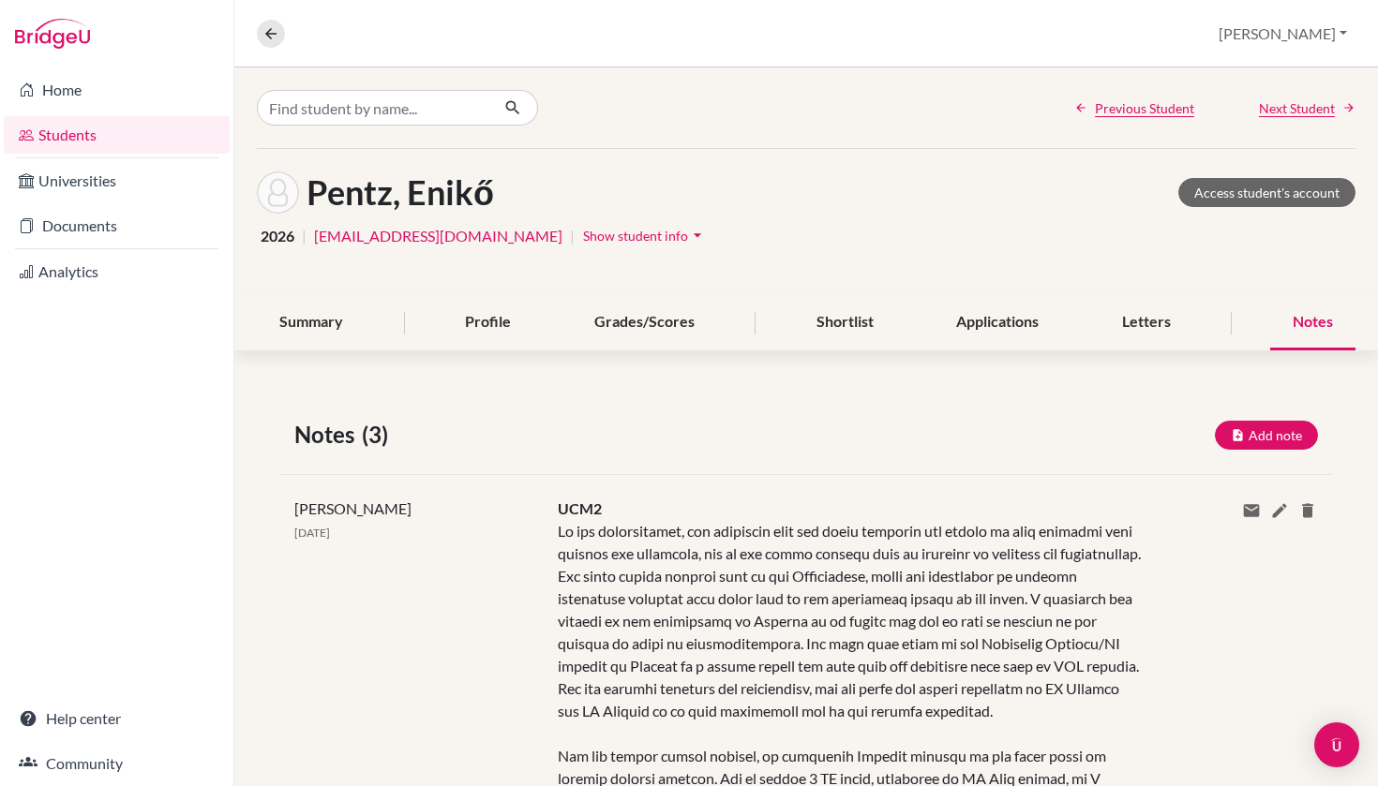
click at [105, 137] on link "Students" at bounding box center [117, 134] width 226 height 37
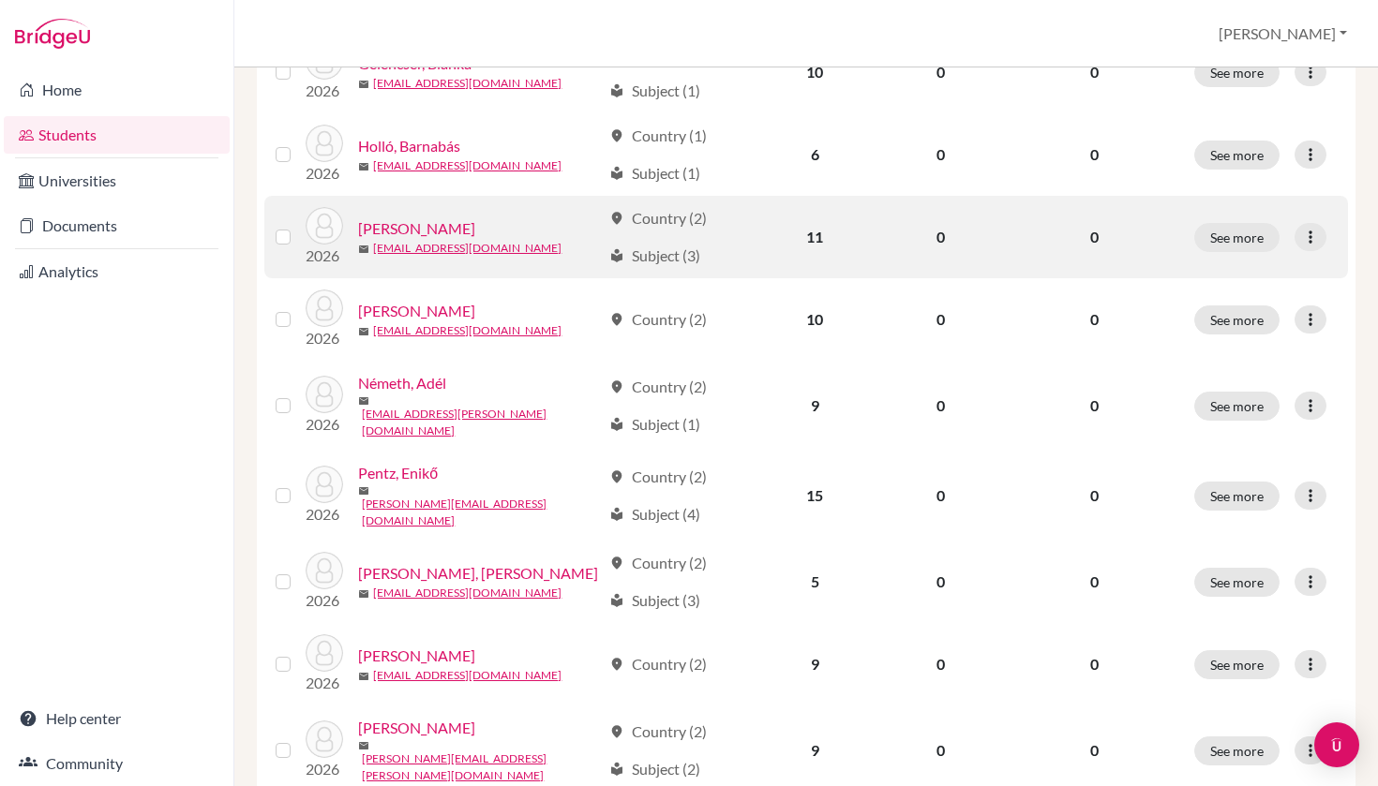
scroll to position [421, 0]
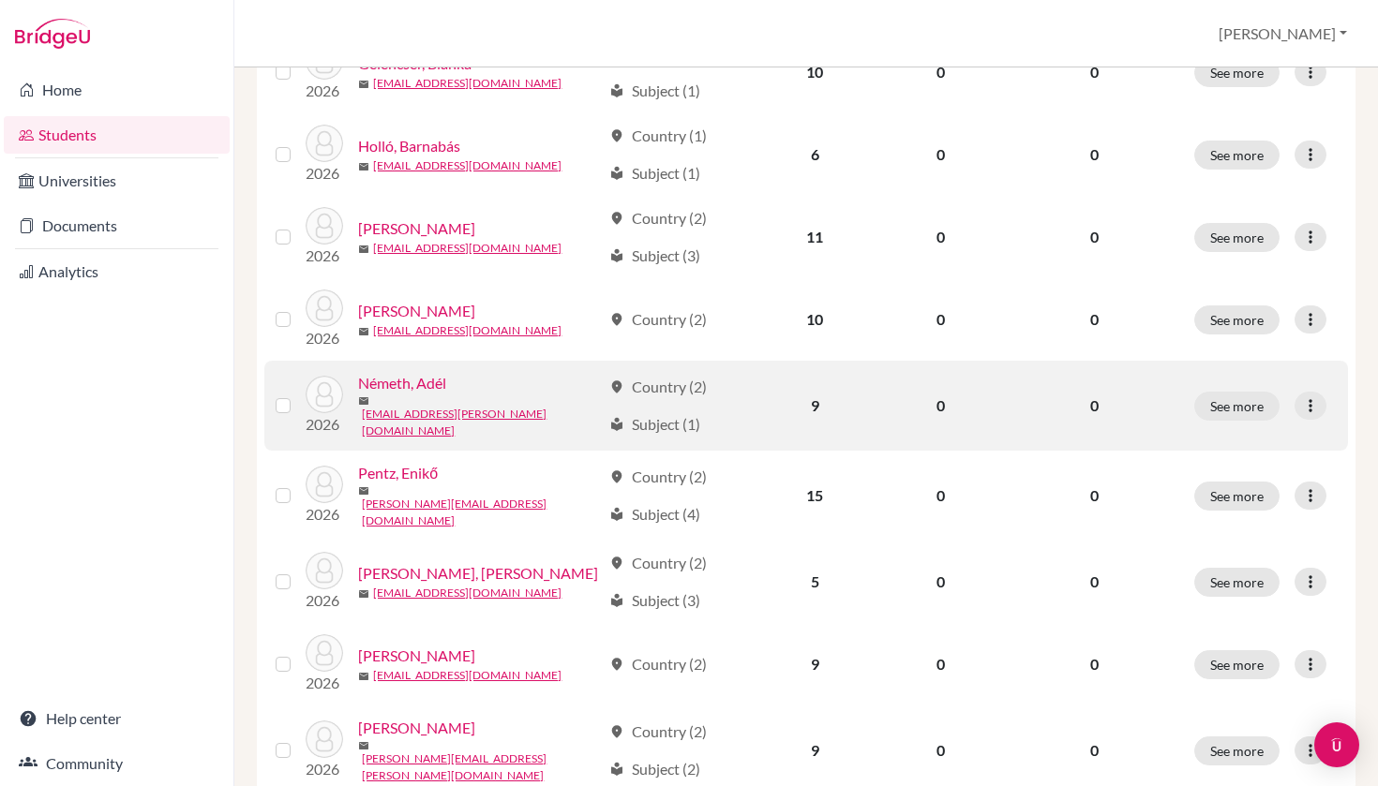
click at [417, 384] on link "Németh, Adél" at bounding box center [402, 383] width 88 height 22
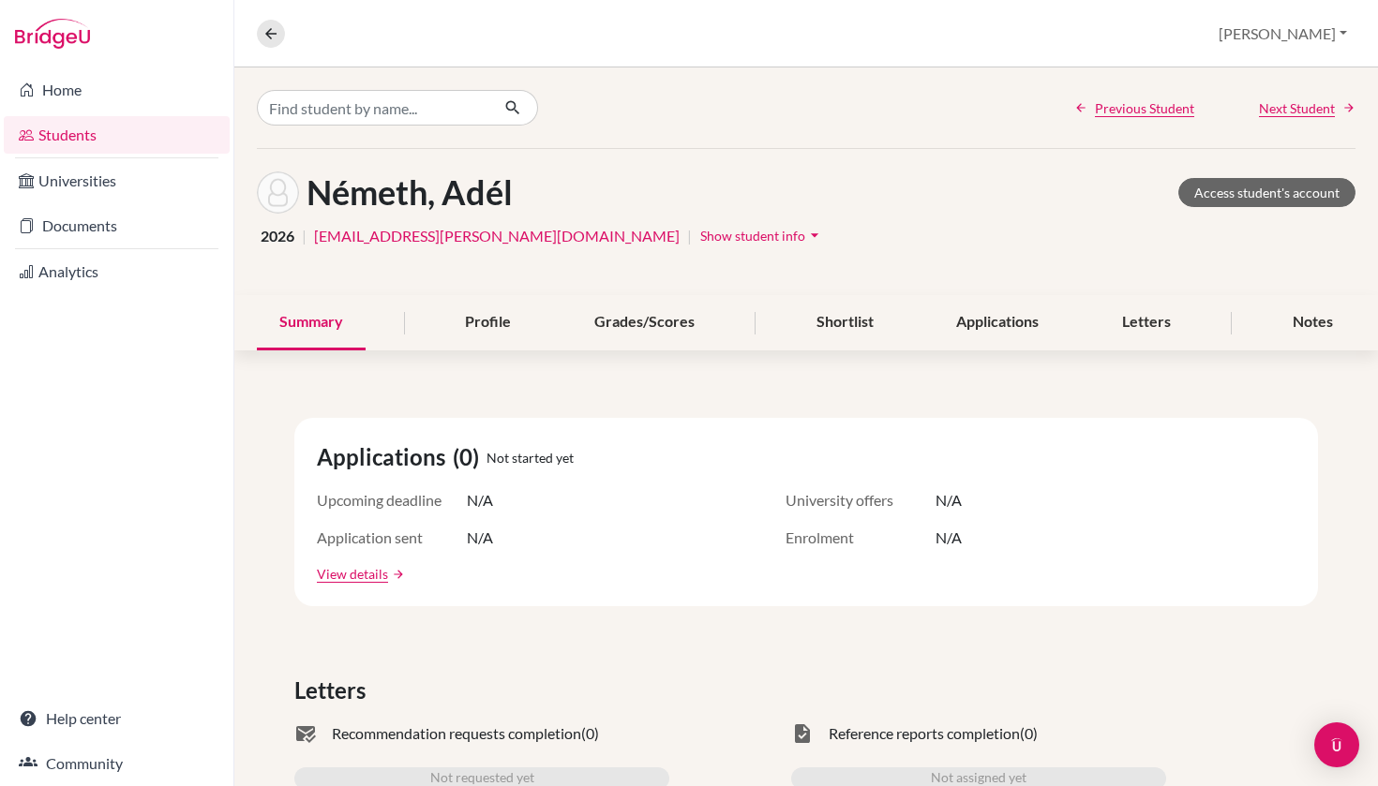
click at [1260, 311] on div "Summary Profile Grades/Scores Shortlist Applications Letters Notes" at bounding box center [806, 322] width 1098 height 55
click at [1303, 329] on div "Notes" at bounding box center [1312, 322] width 85 height 55
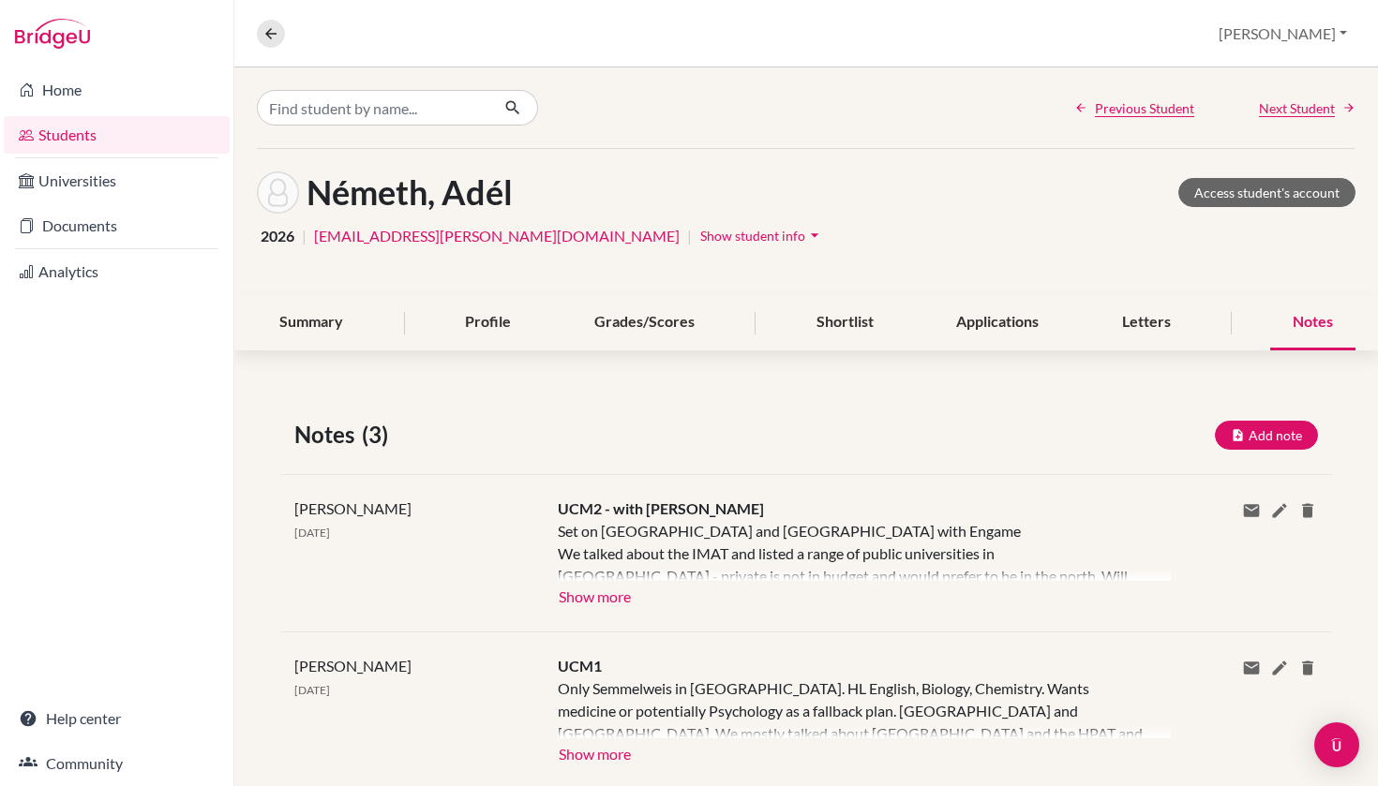
click at [604, 597] on button "Show more" at bounding box center [595, 595] width 74 height 28
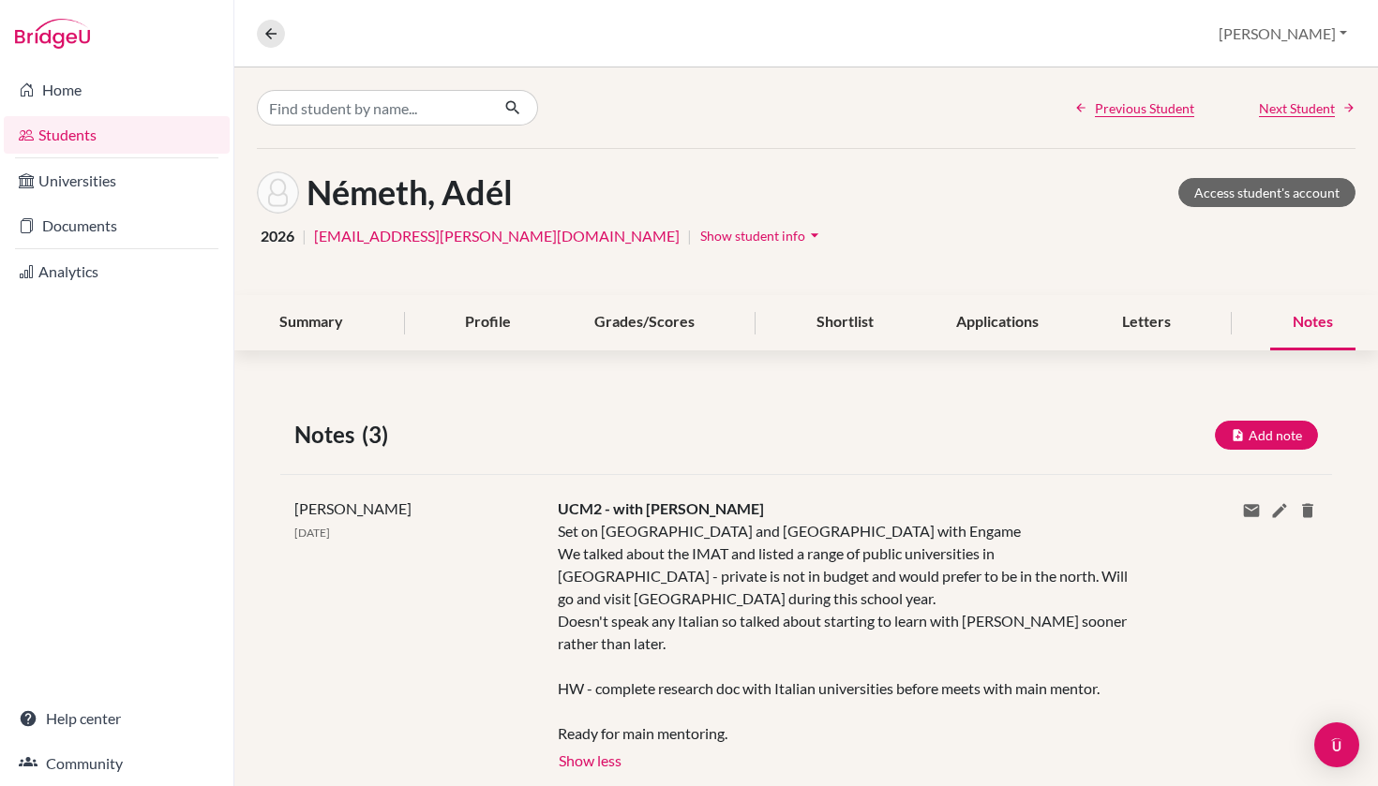
scroll to position [6, 0]
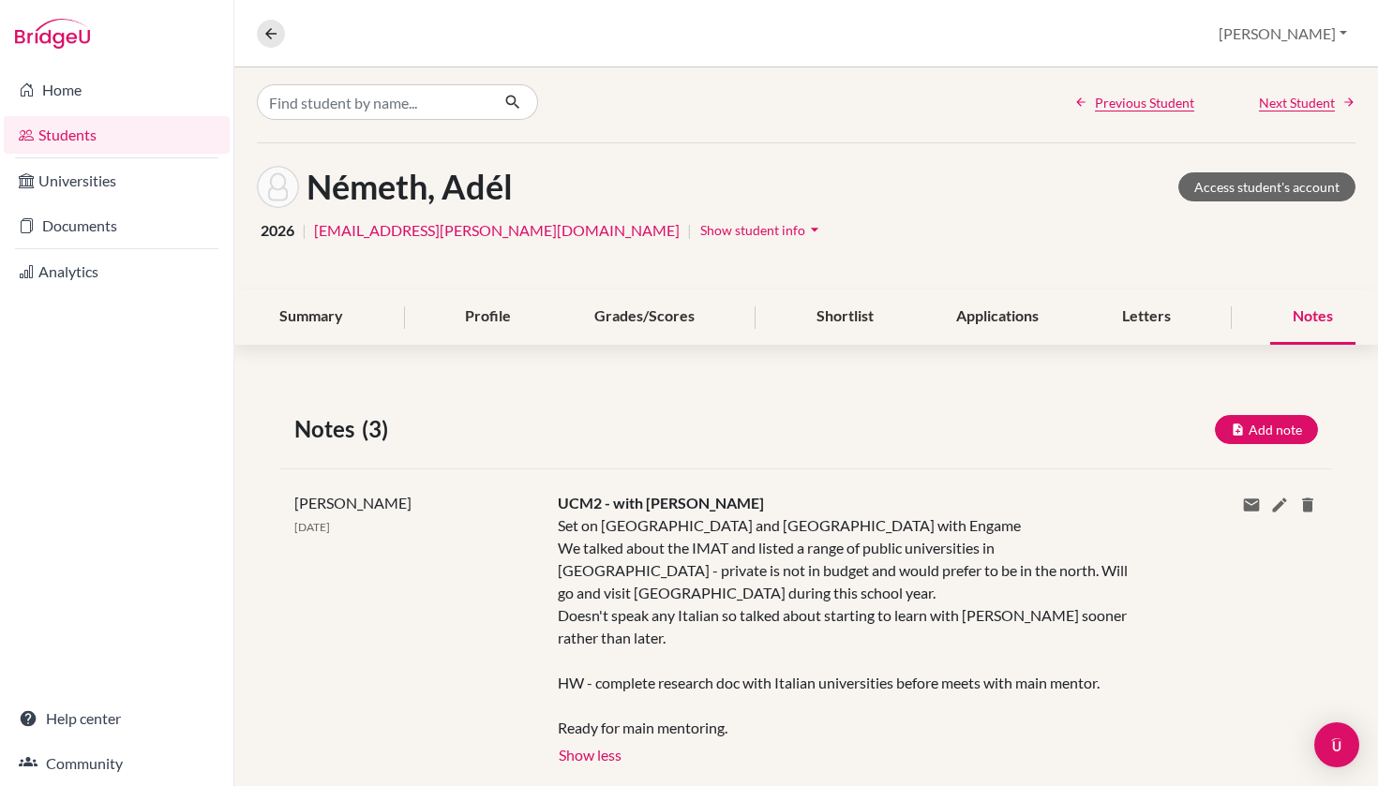
click at [106, 135] on link "Students" at bounding box center [117, 134] width 226 height 37
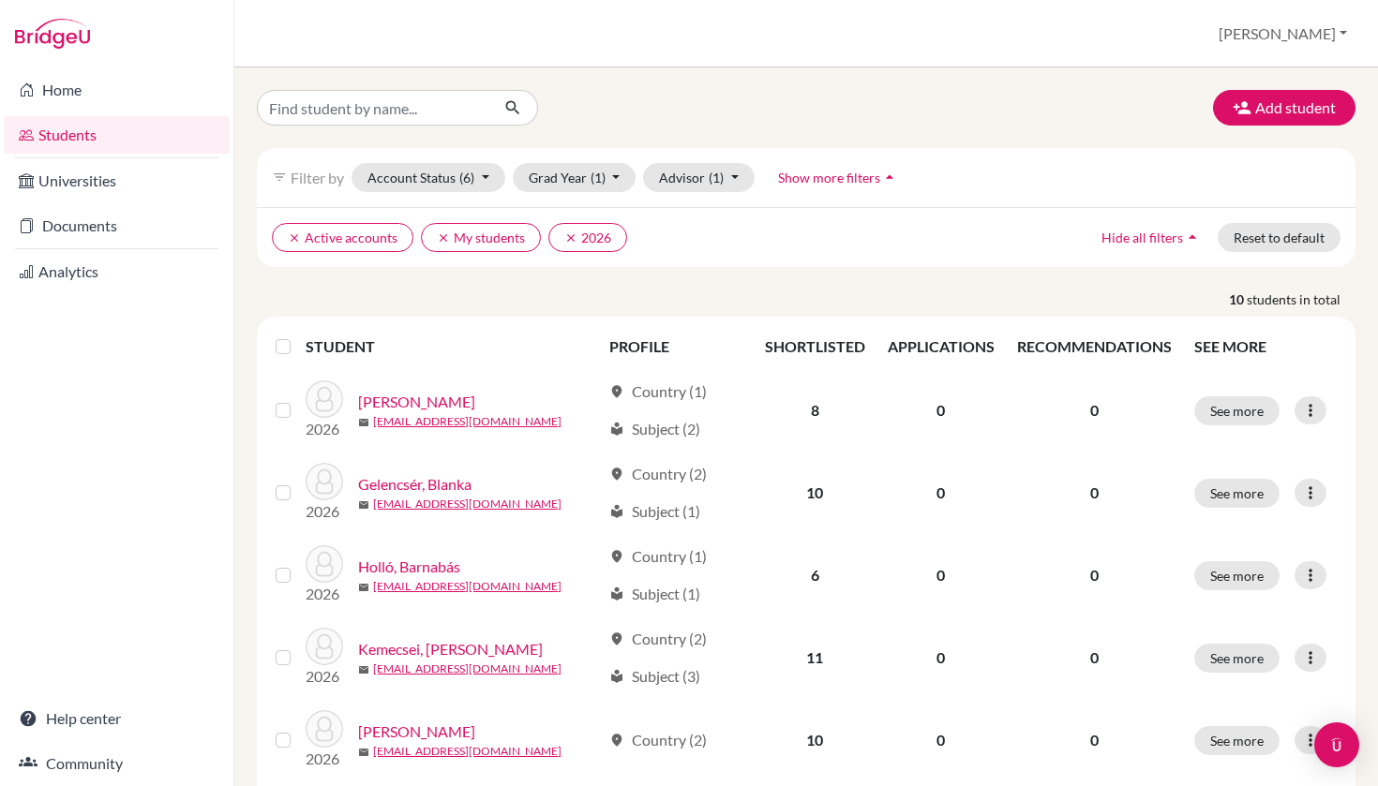
click at [115, 139] on link "Students" at bounding box center [117, 134] width 226 height 37
